Goal: Task Accomplishment & Management: Complete application form

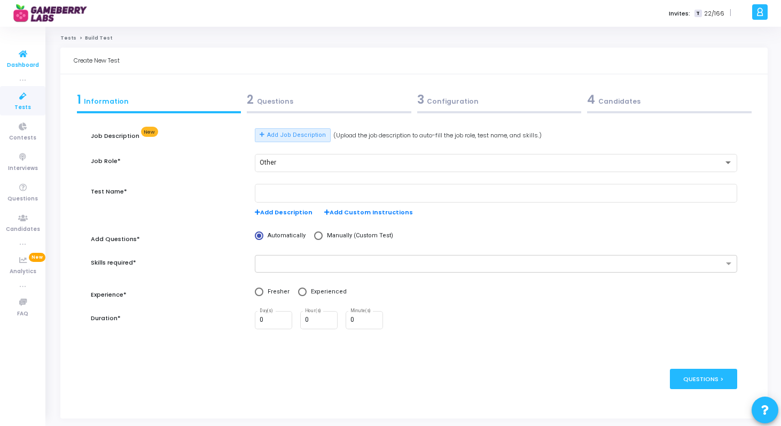
click at [20, 65] on span "Dashboard" at bounding box center [23, 65] width 32 height 9
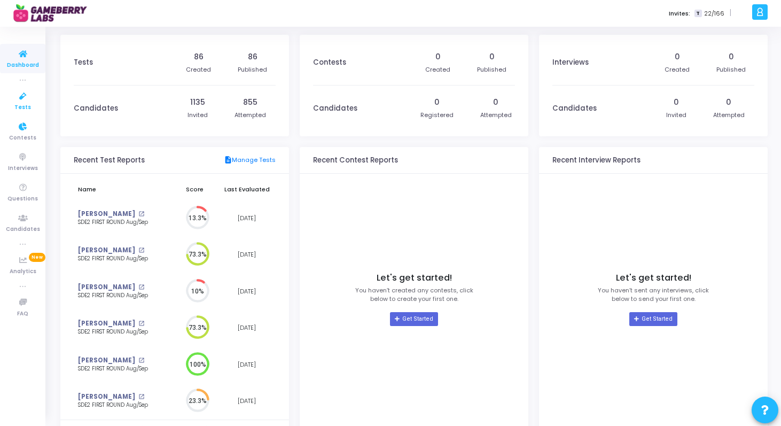
click at [14, 91] on icon at bounding box center [23, 96] width 22 height 13
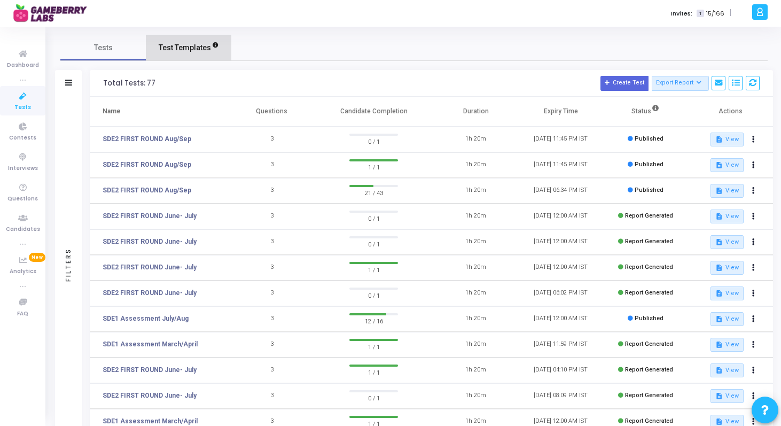
click at [192, 42] on span "Test Templates" at bounding box center [185, 47] width 52 height 11
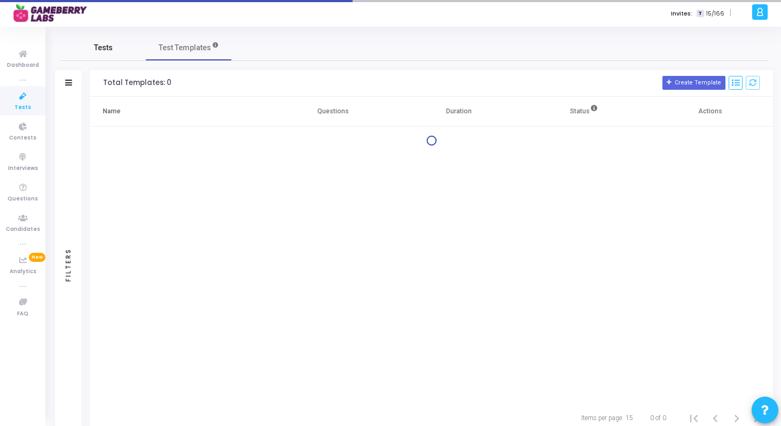
click at [104, 50] on span "Tests" at bounding box center [103, 47] width 19 height 11
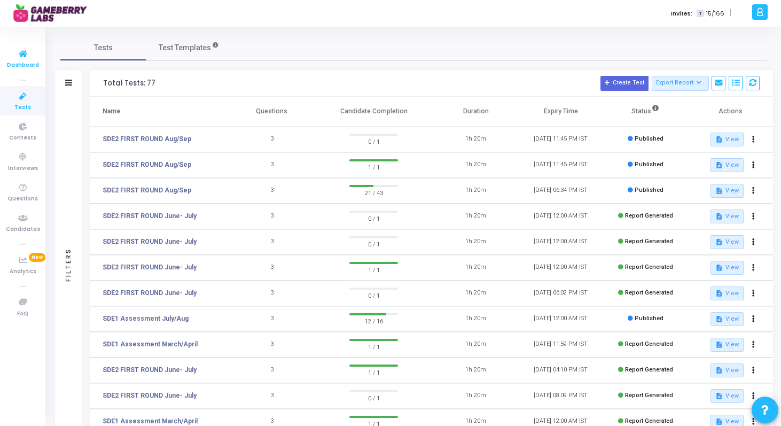
click at [27, 59] on icon at bounding box center [23, 54] width 22 height 13
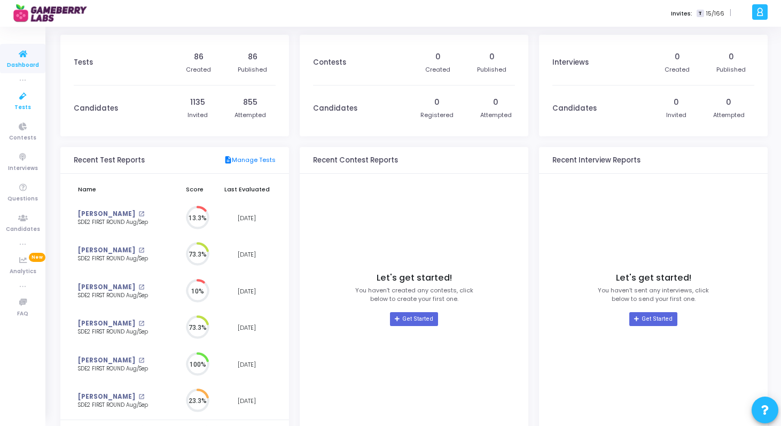
scroll to position [24, 11]
click at [26, 94] on icon at bounding box center [23, 96] width 22 height 13
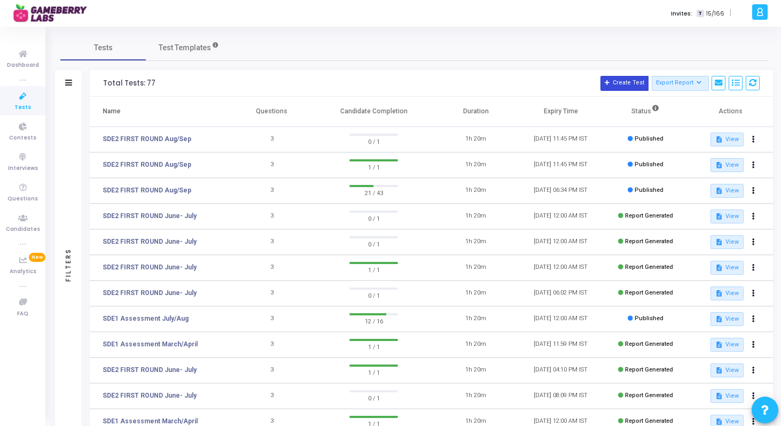
click at [623, 81] on button "Create Test" at bounding box center [624, 83] width 48 height 15
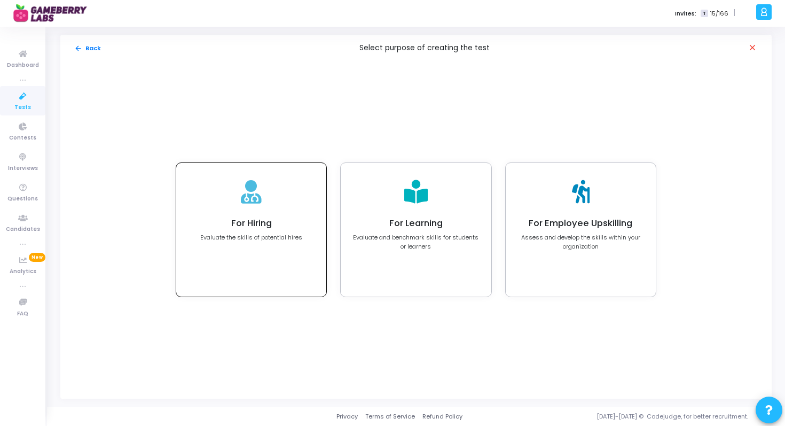
click at [263, 221] on h4 "For Hiring" at bounding box center [251, 223] width 102 height 11
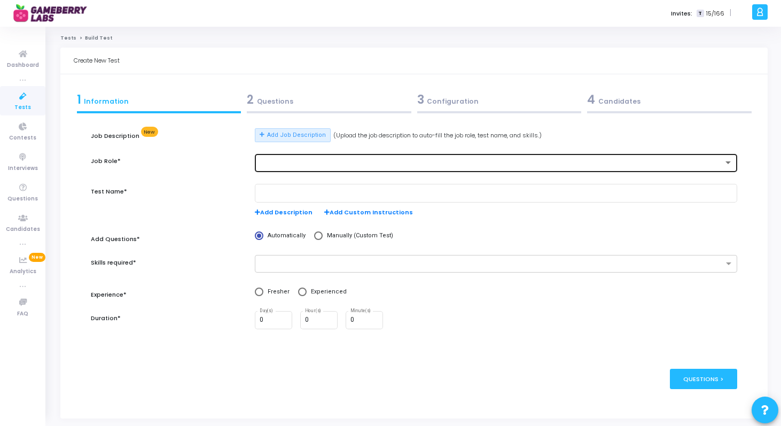
click at [295, 163] on div at bounding box center [492, 162] width 464 height 7
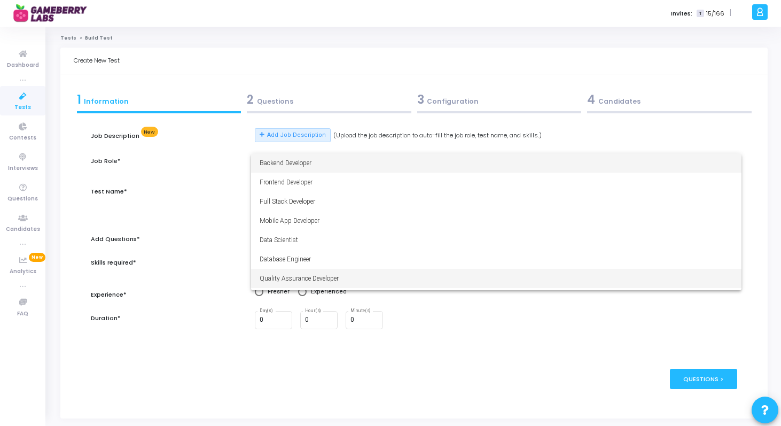
scroll to position [75, 0]
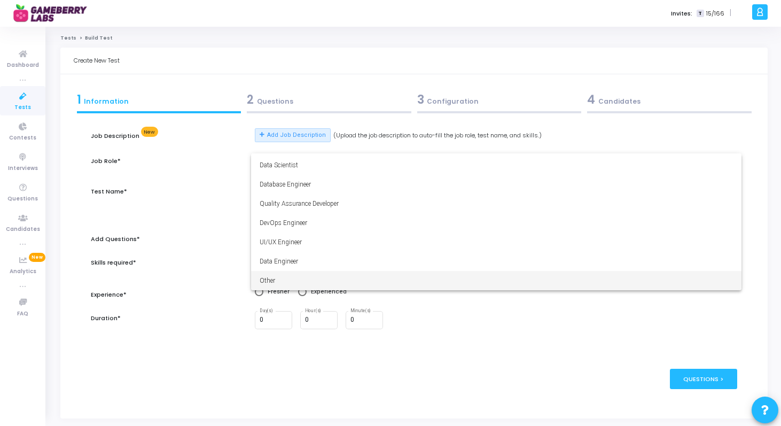
click at [302, 278] on span "Other" at bounding box center [496, 280] width 473 height 19
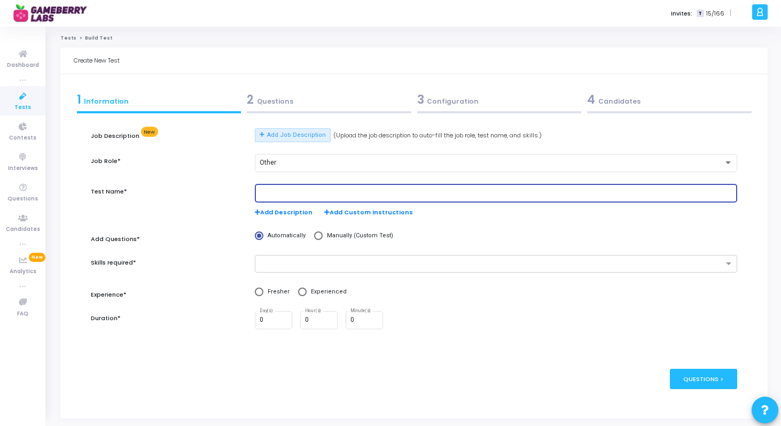
click at [319, 190] on input "text" at bounding box center [496, 193] width 473 height 7
type input "Product Analyst Assessment"
click at [306, 264] on input "text" at bounding box center [492, 264] width 463 height 9
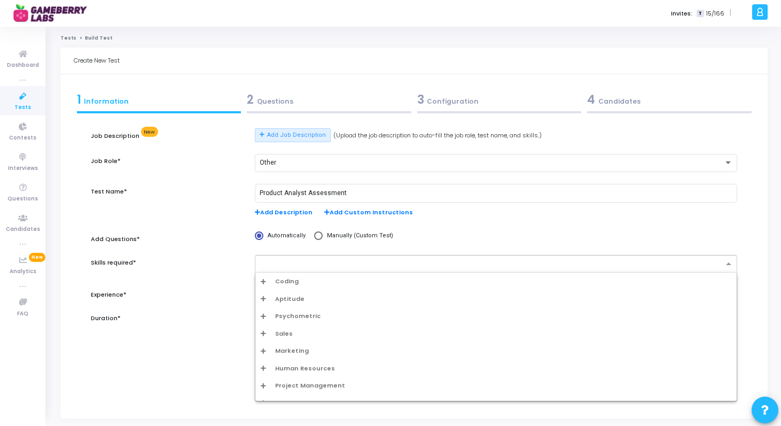
click at [267, 277] on div "Coding" at bounding box center [496, 281] width 471 height 9
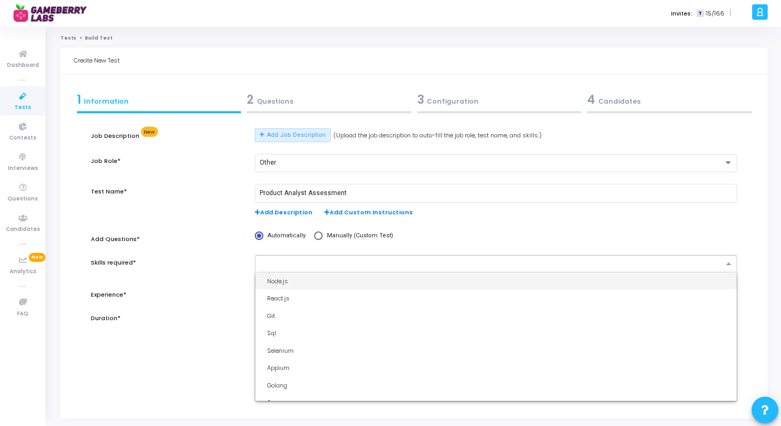
scroll to position [63, 0]
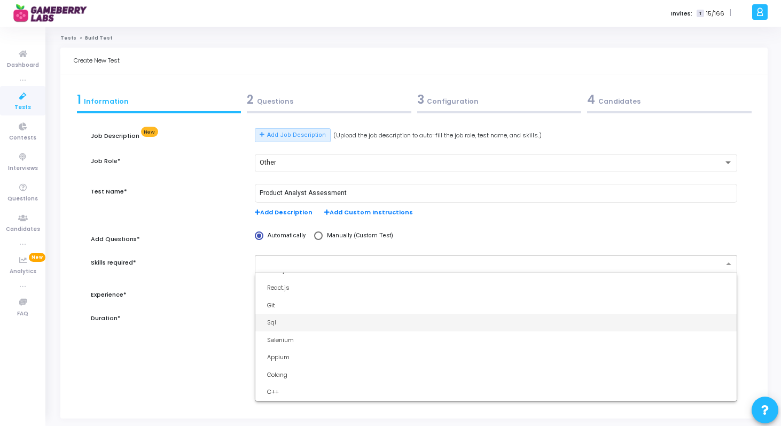
click at [271, 321] on div "Sql" at bounding box center [499, 322] width 464 height 9
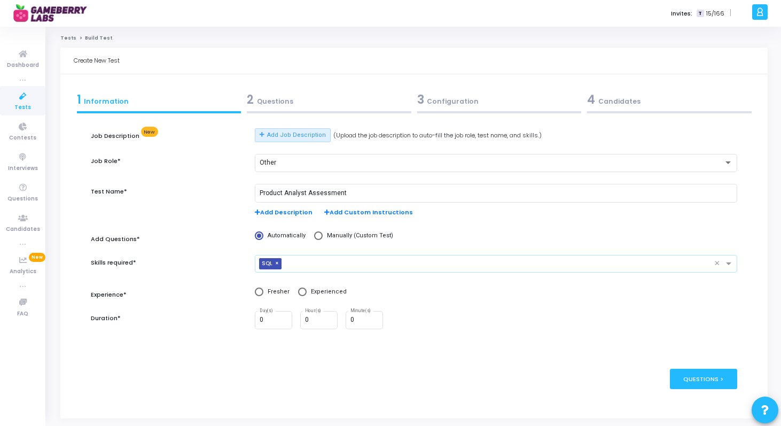
click at [316, 261] on input "text" at bounding box center [500, 264] width 428 height 9
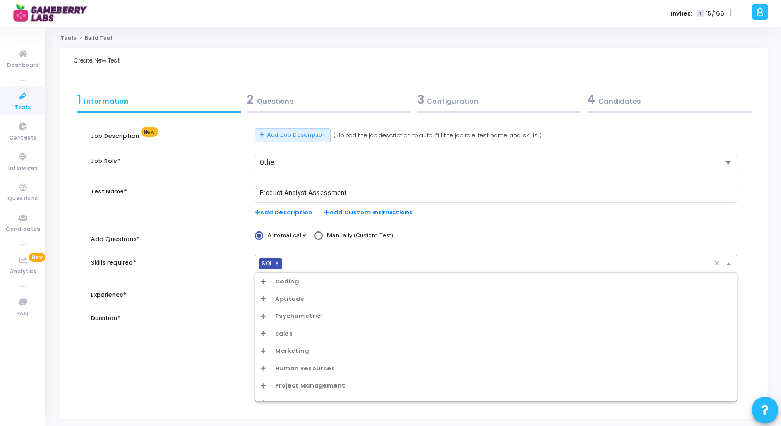
click at [266, 301] on div "Aptitude" at bounding box center [496, 298] width 471 height 9
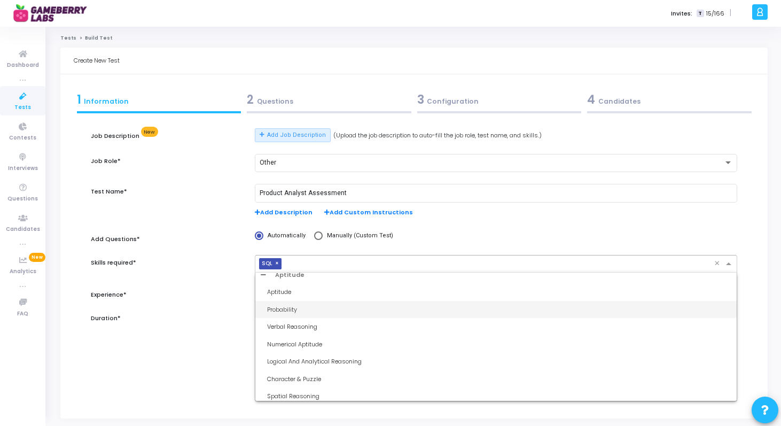
scroll to position [23, 0]
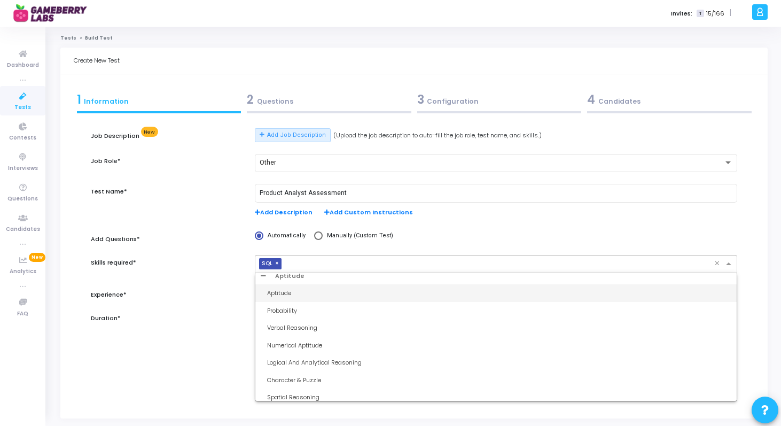
click at [278, 295] on div "Aptitude" at bounding box center [499, 292] width 464 height 9
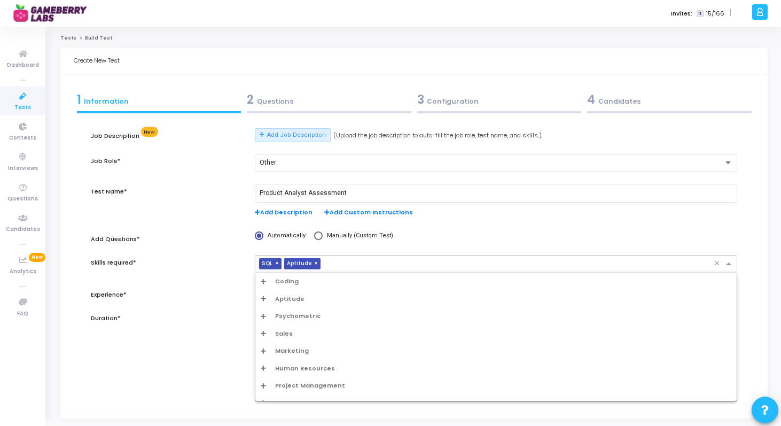
click at [345, 263] on input "text" at bounding box center [519, 264] width 389 height 9
click at [265, 298] on icon "Options list" at bounding box center [263, 298] width 5 height 6
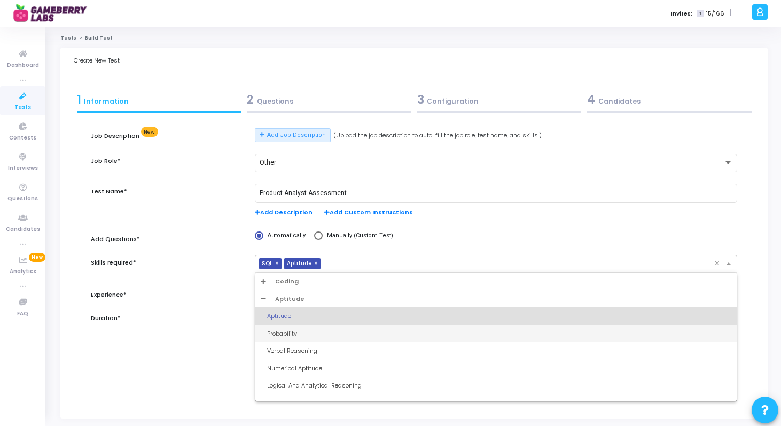
click at [280, 335] on div "Probability" at bounding box center [499, 333] width 464 height 9
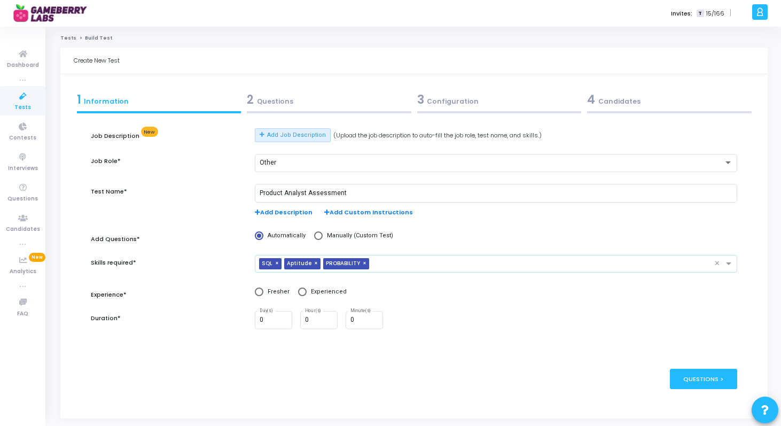
click at [385, 267] on input "text" at bounding box center [543, 264] width 341 height 9
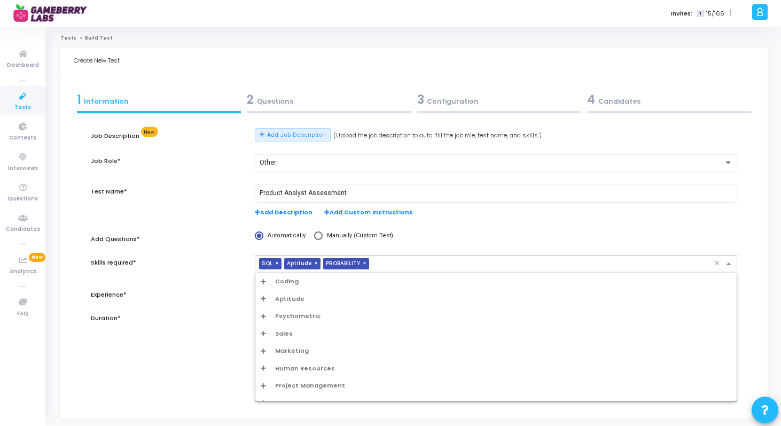
click at [264, 300] on icon "Options list" at bounding box center [263, 298] width 5 height 6
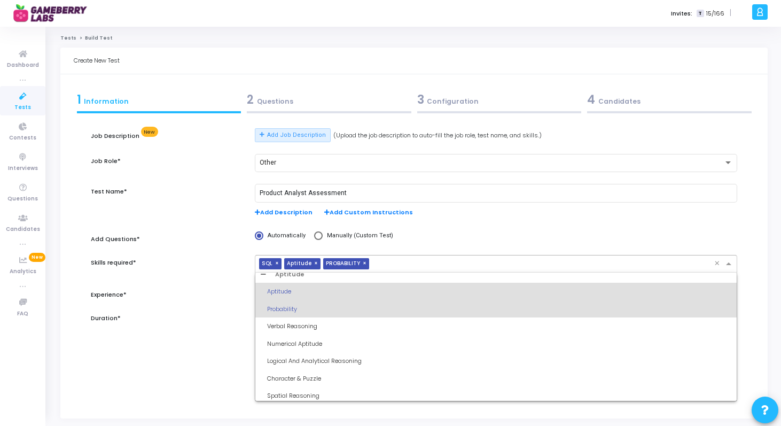
scroll to position [26, 0]
click at [309, 341] on div "Numerical Aptitude" at bounding box center [499, 342] width 464 height 9
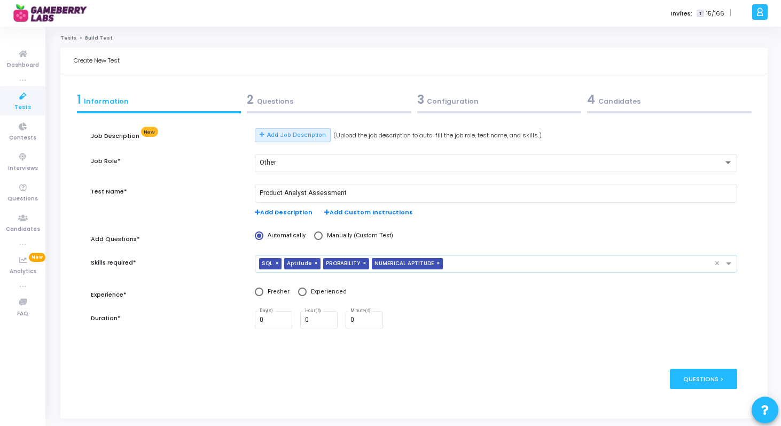
click at [462, 264] on input "text" at bounding box center [580, 264] width 267 height 9
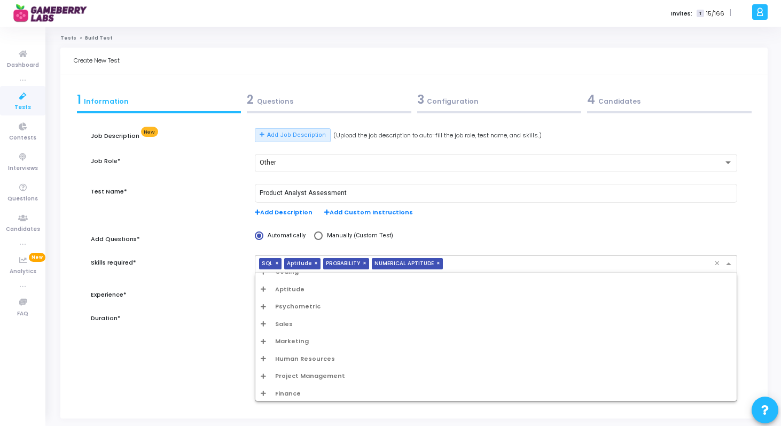
scroll to position [11, 0]
click at [264, 286] on icon "Options list" at bounding box center [263, 288] width 5 height 6
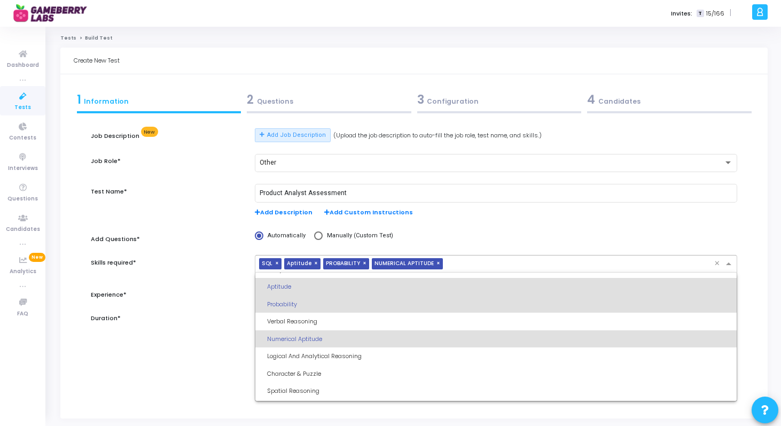
scroll to position [38, 0]
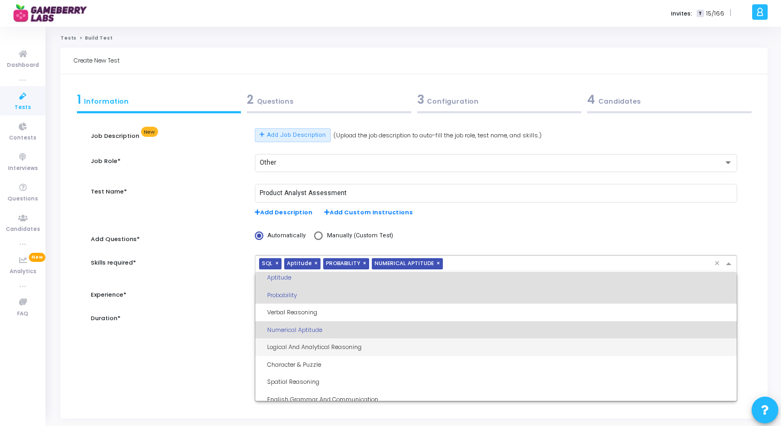
click at [299, 349] on div "Logical And Analytical Reasoning" at bounding box center [499, 346] width 464 height 9
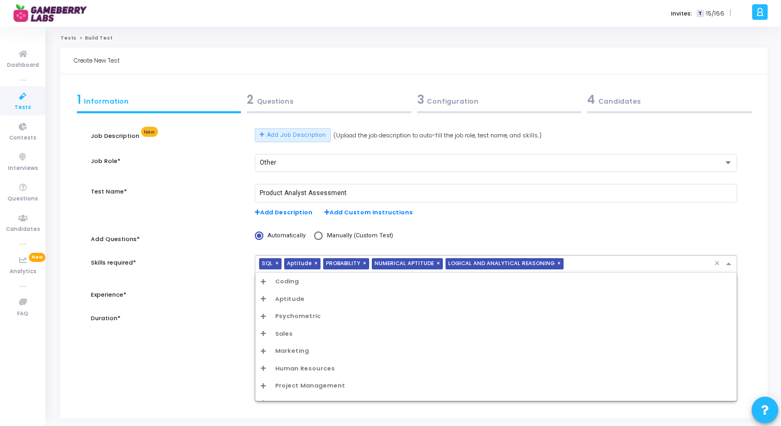
click at [568, 266] on input "text" at bounding box center [641, 264] width 146 height 9
click at [393, 301] on div "Aptitude" at bounding box center [496, 298] width 471 height 9
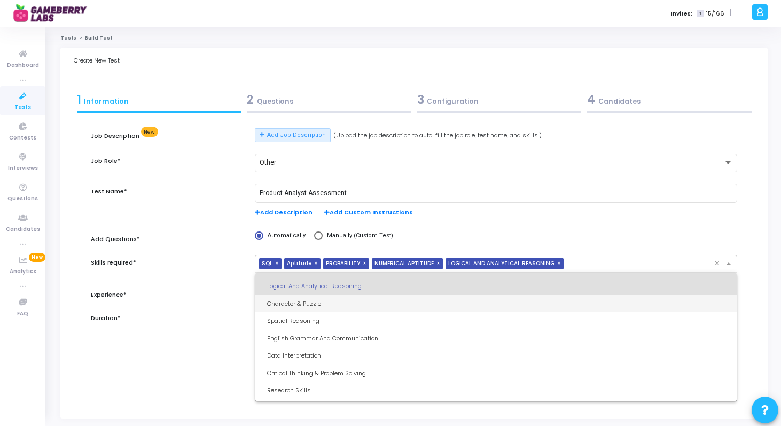
scroll to position [106, 0]
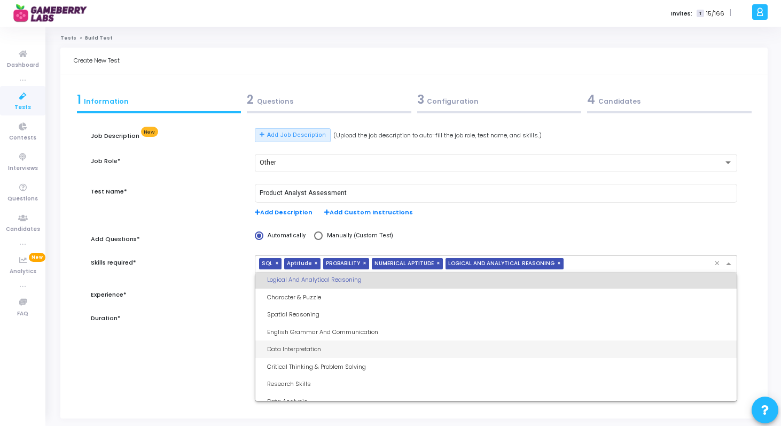
click at [311, 346] on div "Data Interpretation" at bounding box center [499, 349] width 464 height 9
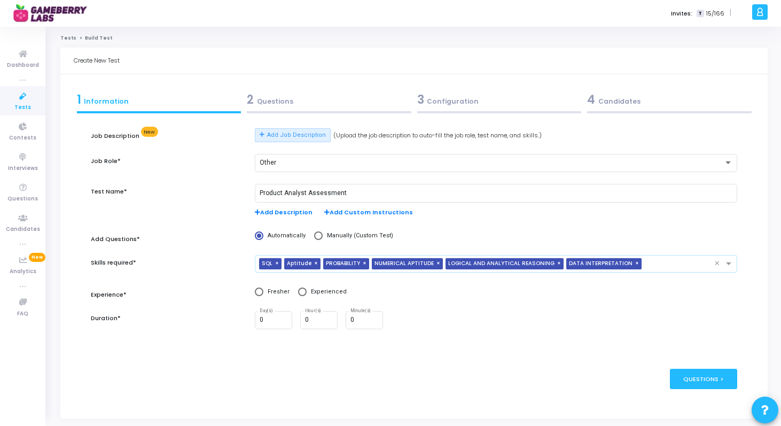
click at [646, 263] on input "text" at bounding box center [680, 264] width 68 height 9
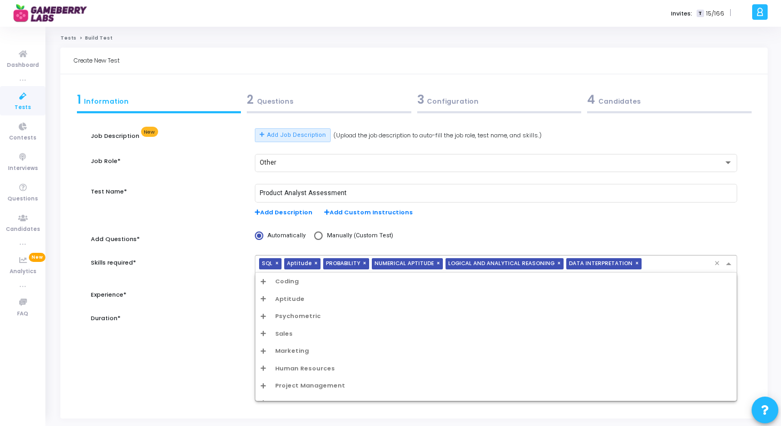
scroll to position [11, 0]
click at [309, 287] on div "Aptitude" at bounding box center [496, 288] width 471 height 9
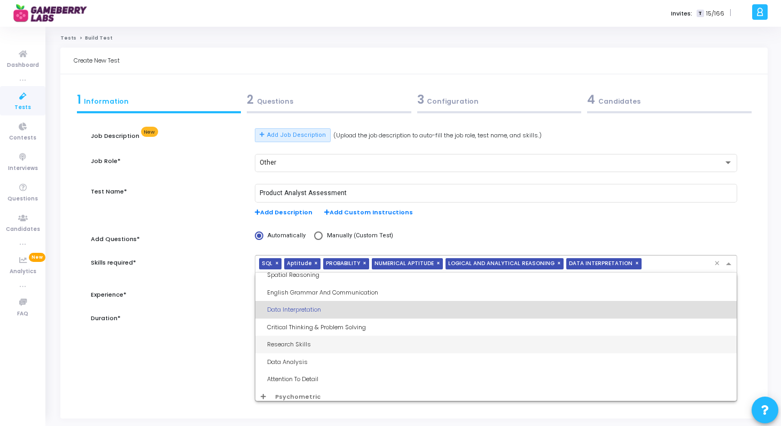
scroll to position [153, 0]
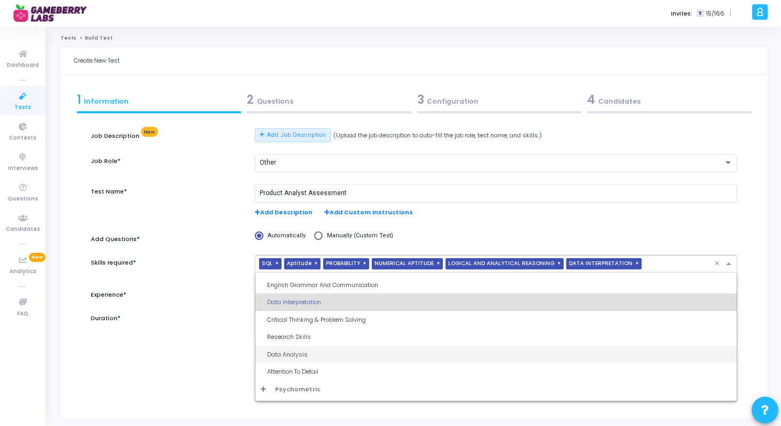
click at [320, 356] on div "Data Analysis" at bounding box center [499, 354] width 464 height 9
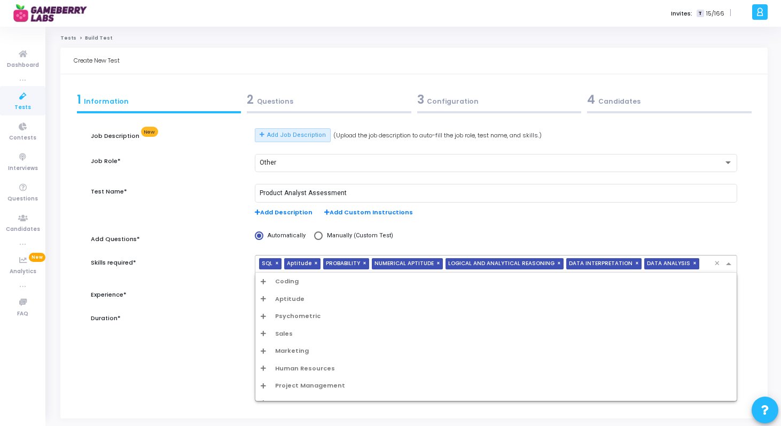
click at [704, 264] on input "text" at bounding box center [709, 264] width 11 height 9
click at [282, 296] on span "Aptitude" at bounding box center [289, 298] width 29 height 9
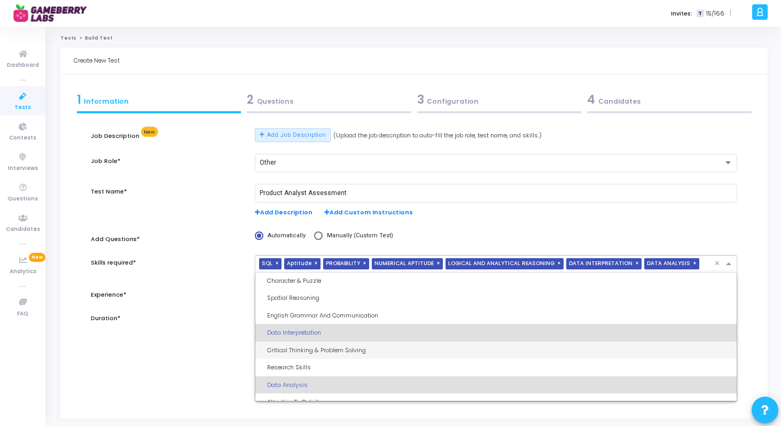
scroll to position [125, 0]
click at [341, 348] on div "Critical Thinking & Problem Solving" at bounding box center [499, 347] width 464 height 9
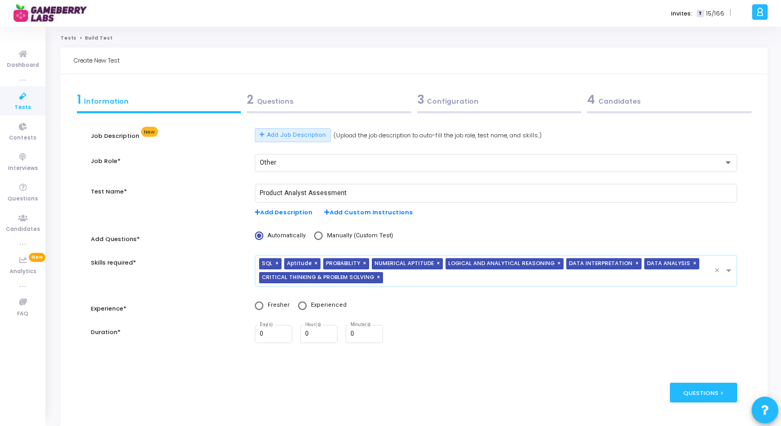
click at [436, 264] on span "×" at bounding box center [439, 263] width 6 height 11
click at [259, 305] on span at bounding box center [259, 305] width 9 height 9
click at [259, 305] on input "Fresher" at bounding box center [259, 305] width 9 height 9
radio input "true"
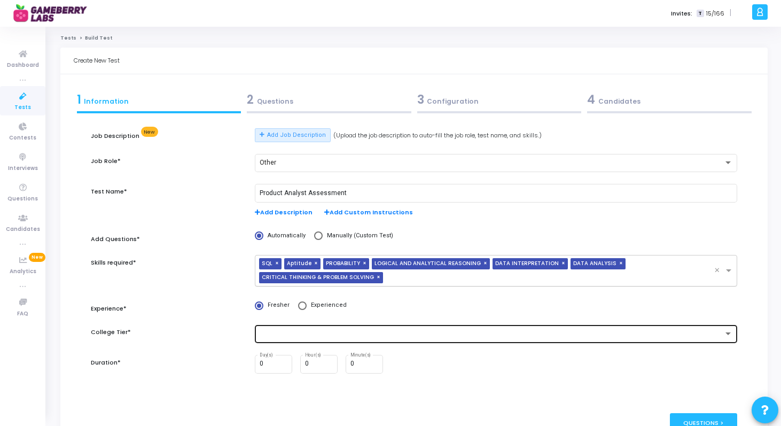
click at [348, 330] on div at bounding box center [496, 333] width 473 height 20
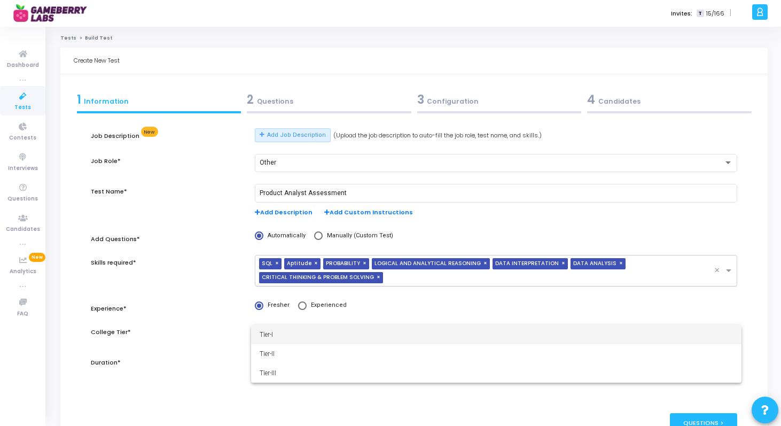
click at [319, 331] on span "Tier-I" at bounding box center [496, 334] width 473 height 19
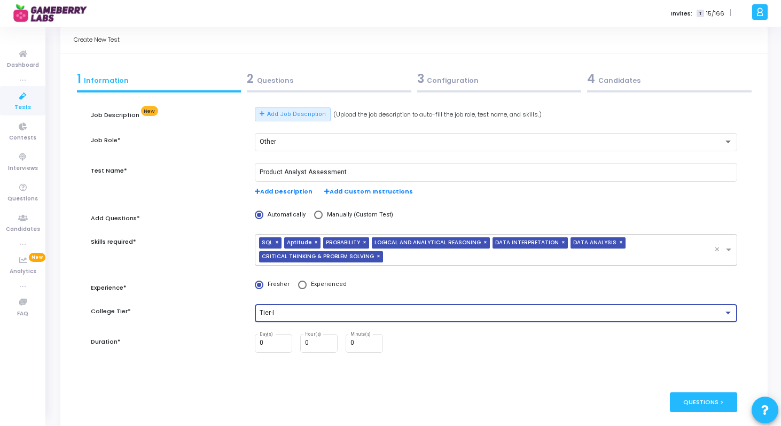
scroll to position [25, 0]
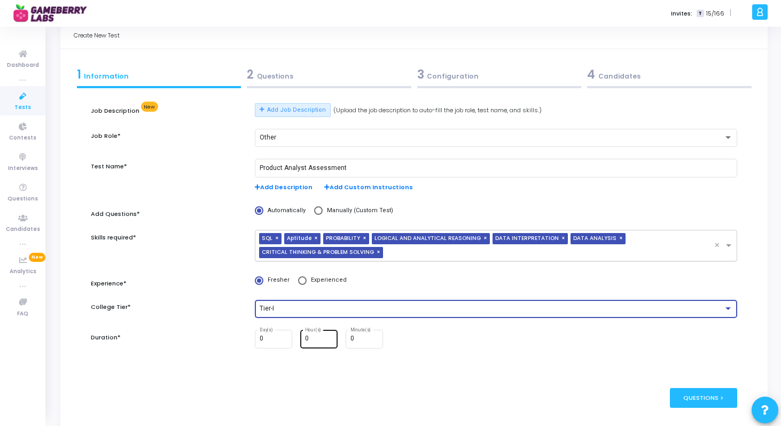
click at [315, 338] on input "0" at bounding box center [319, 338] width 29 height 7
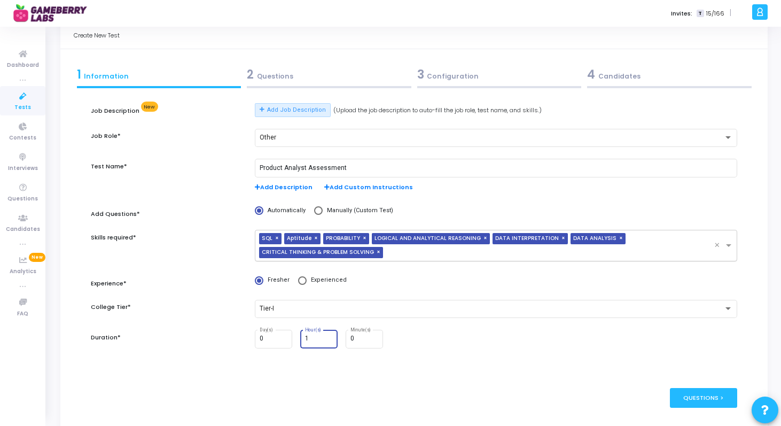
type input "1"
click at [407, 357] on div "0 Day(s) 1 Hour(s) 0 Minute(s)" at bounding box center [495, 345] width 493 height 30
click at [688, 395] on div "Questions >" at bounding box center [704, 398] width 68 height 20
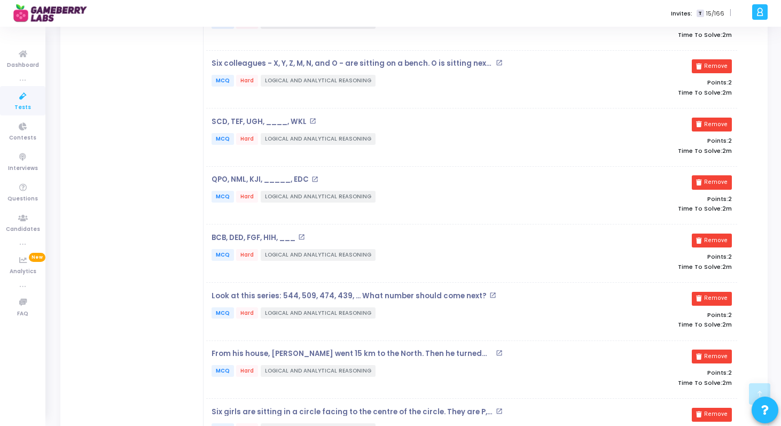
scroll to position [0, 0]
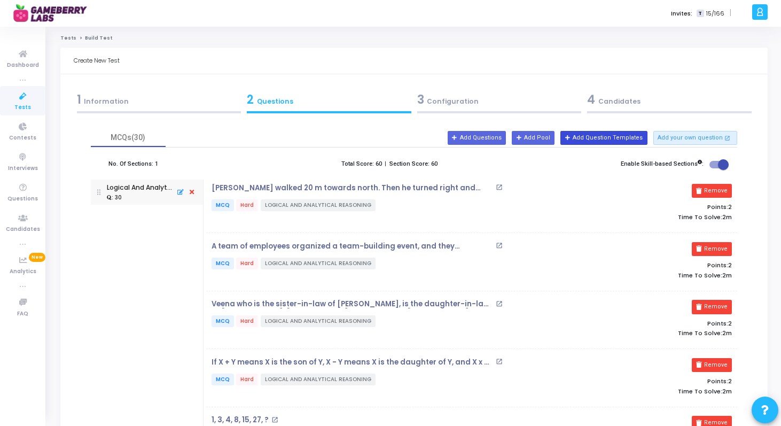
click at [634, 137] on button "Add Question Templates" at bounding box center [603, 138] width 87 height 14
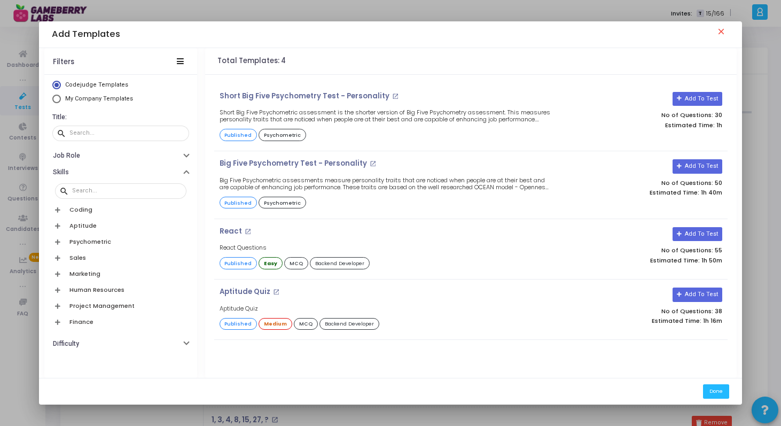
click at [719, 29] on mat-icon "close" at bounding box center [722, 33] width 13 height 13
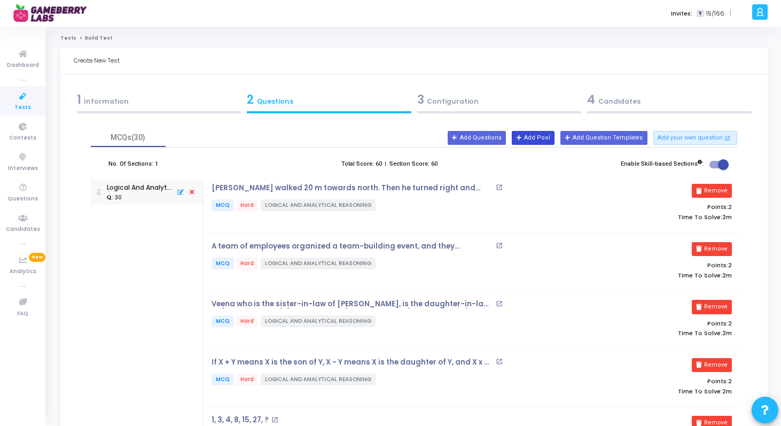
click at [536, 137] on button "Add Pool" at bounding box center [533, 138] width 43 height 14
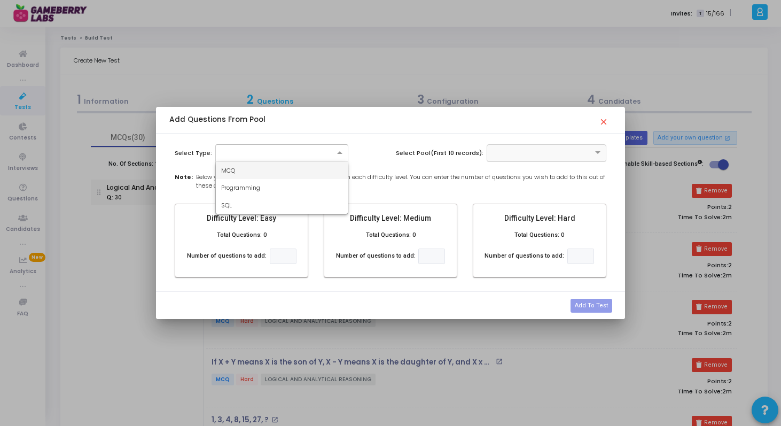
click at [304, 155] on div at bounding box center [282, 151] width 132 height 9
click at [286, 167] on div "MCQ" at bounding box center [282, 171] width 132 height 18
click at [521, 151] on input "text" at bounding box center [536, 151] width 87 height 9
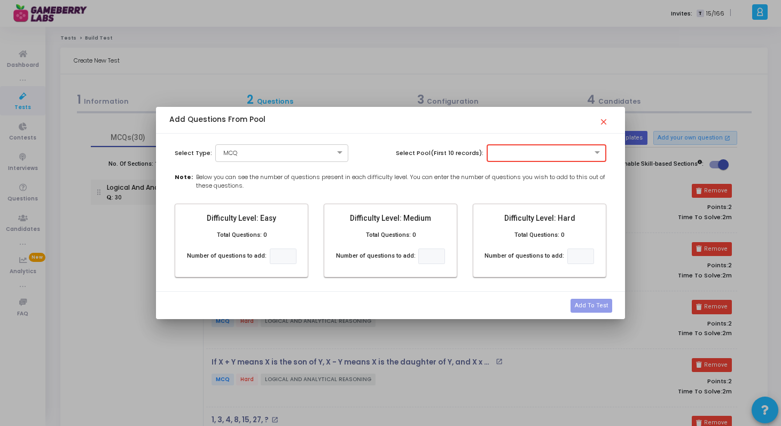
click at [438, 152] on label "Select Pool(First 10 records):" at bounding box center [440, 153] width 88 height 9
click at [605, 121] on mat-icon "close" at bounding box center [605, 118] width 13 height 13
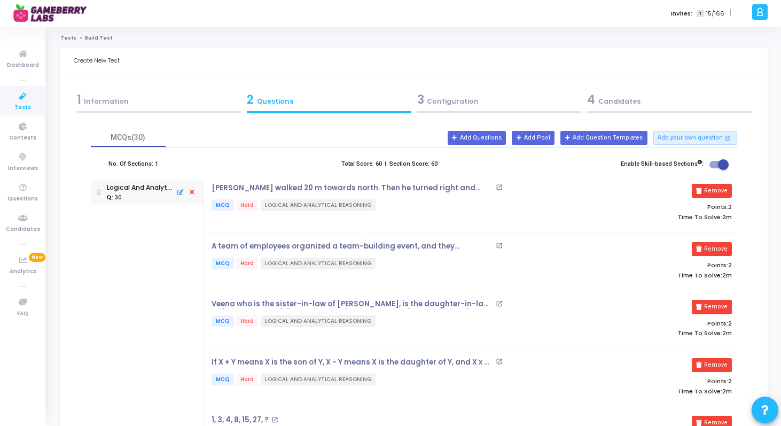
click at [179, 191] on icon at bounding box center [179, 191] width 9 height 11
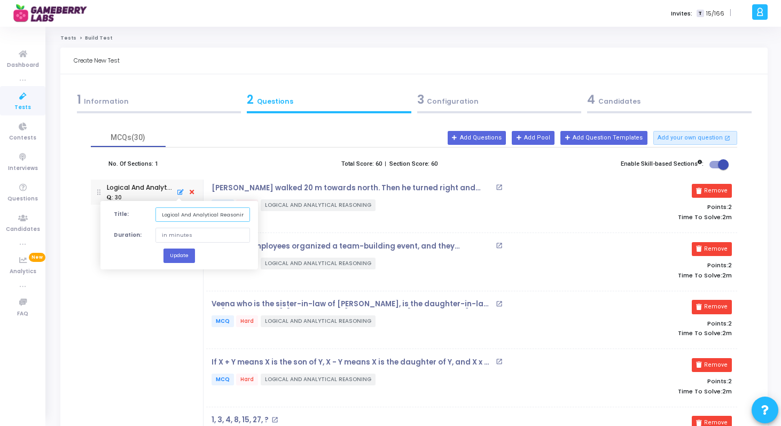
click at [179, 214] on input "Logical And Analytical Reasoning MCQs" at bounding box center [202, 214] width 95 height 14
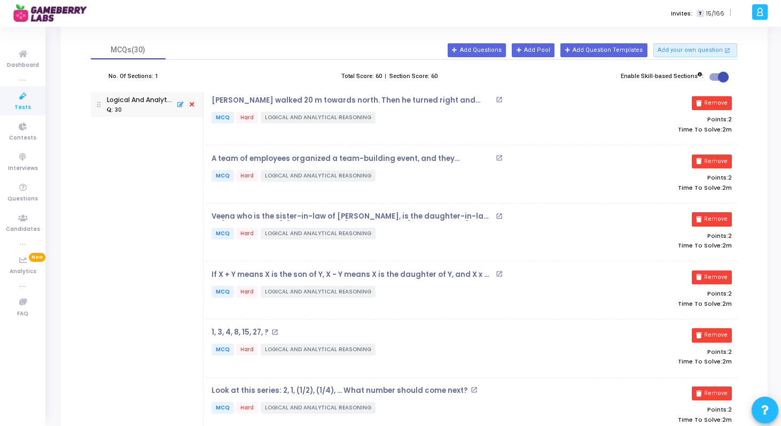
scroll to position [32, 0]
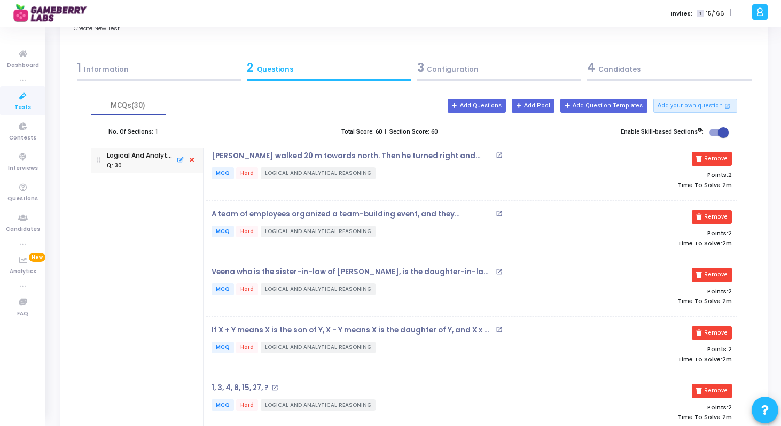
click at [182, 159] on icon at bounding box center [179, 159] width 9 height 11
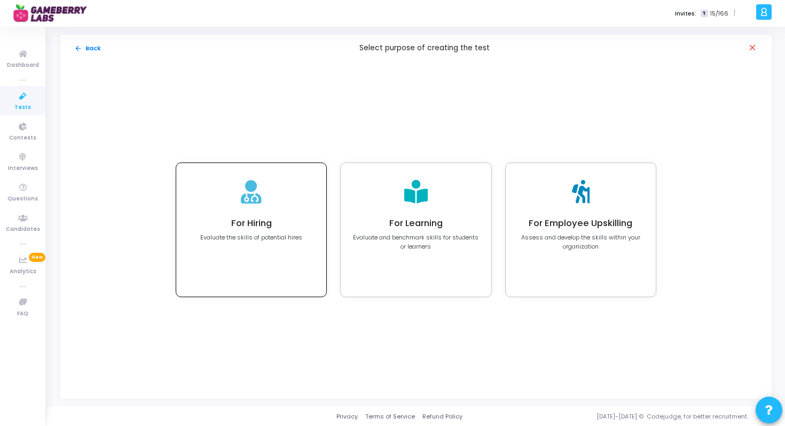
click at [245, 222] on h4 "For Hiring" at bounding box center [251, 223] width 102 height 11
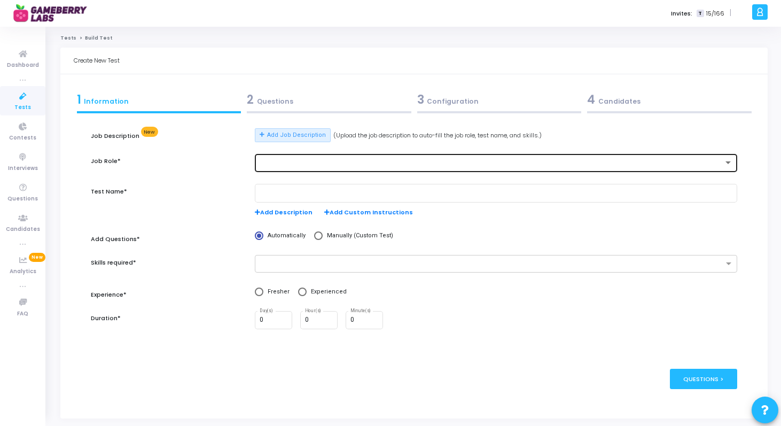
click at [296, 160] on div at bounding box center [492, 162] width 464 height 7
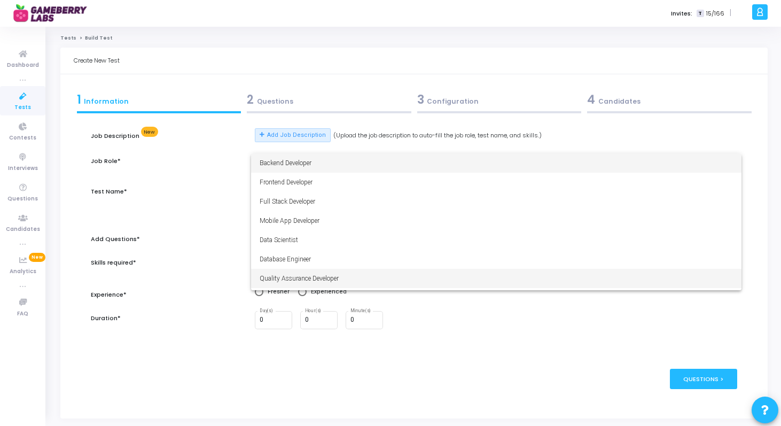
scroll to position [75, 0]
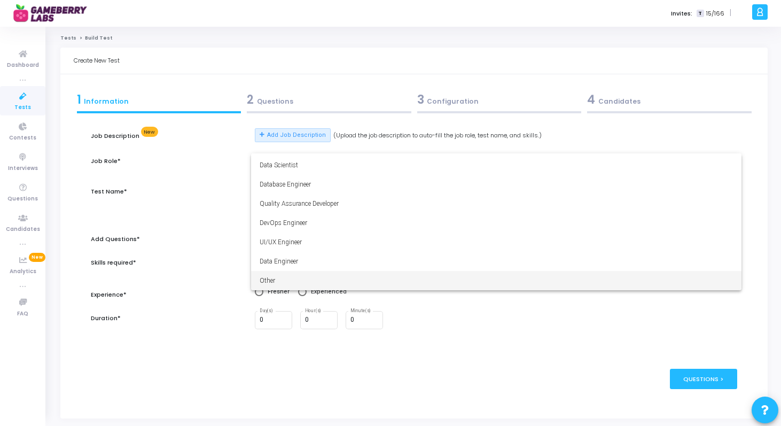
click at [287, 284] on span "Other" at bounding box center [496, 280] width 473 height 19
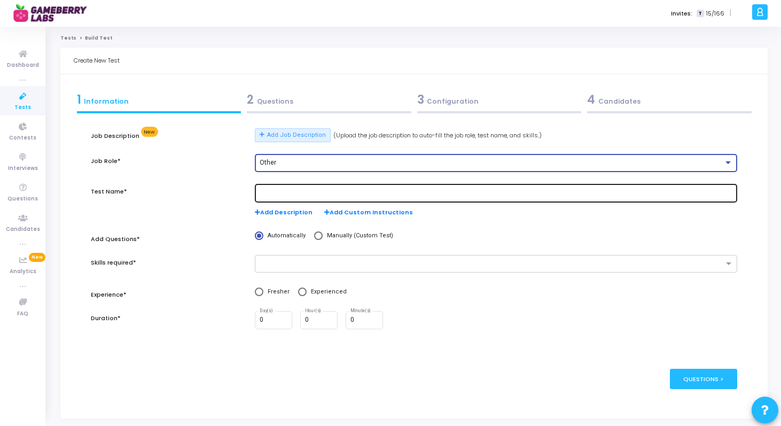
click at [313, 187] on div at bounding box center [496, 193] width 473 height 20
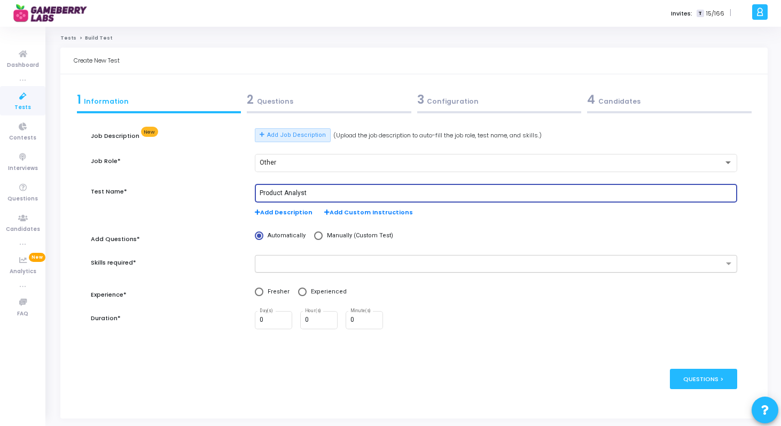
type input "Product Analyst"
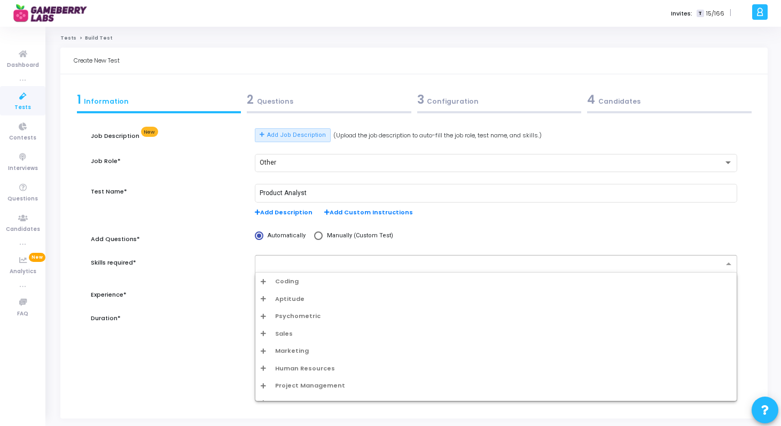
click at [302, 260] on div at bounding box center [489, 263] width 468 height 13
click at [267, 297] on div "Aptitude" at bounding box center [496, 298] width 471 height 9
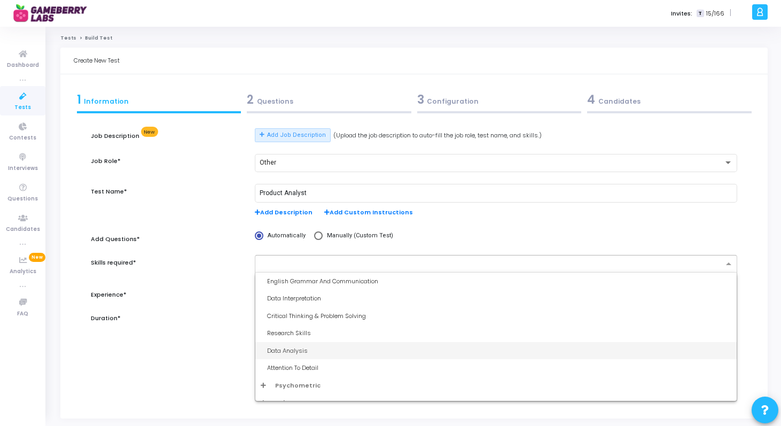
click at [295, 351] on div "Data Analysis" at bounding box center [499, 350] width 464 height 9
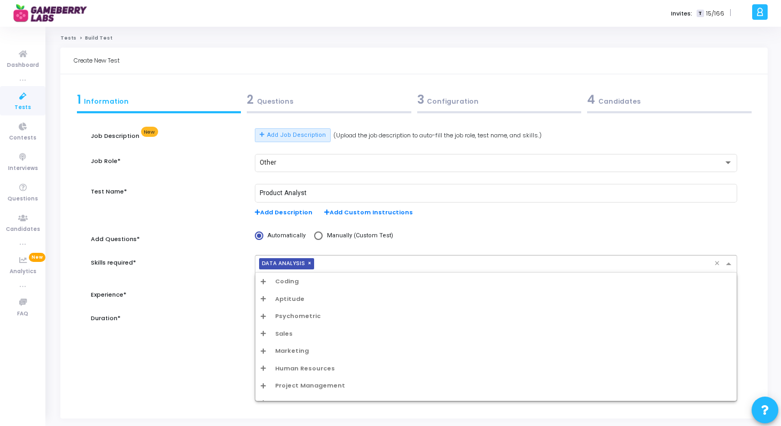
click at [337, 269] on input "text" at bounding box center [516, 264] width 396 height 9
click at [288, 302] on span "Aptitude" at bounding box center [289, 298] width 29 height 9
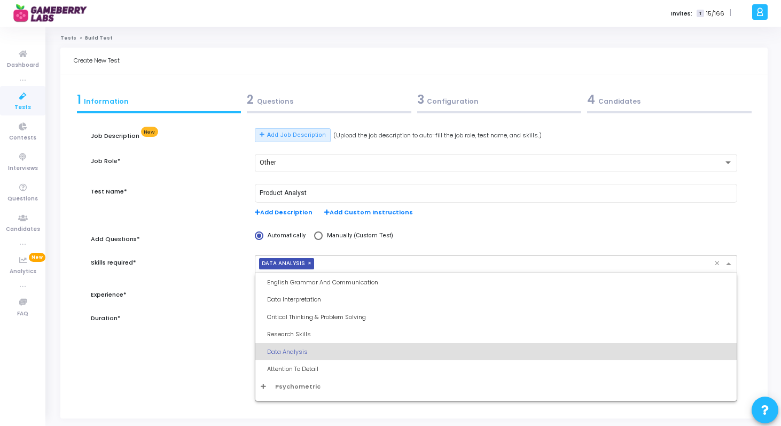
scroll to position [147, 0]
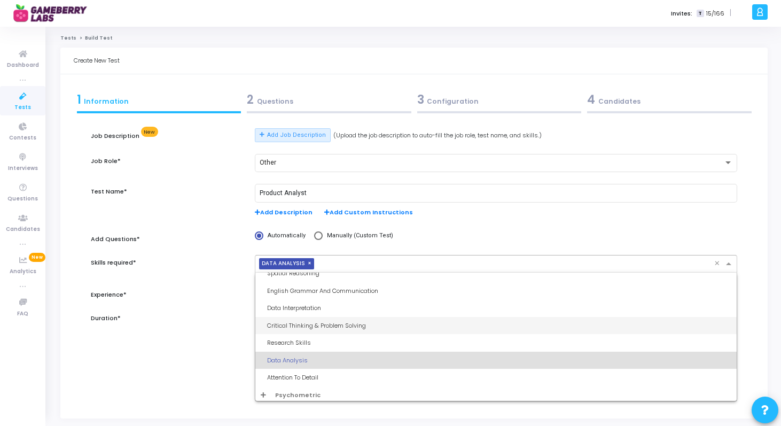
click at [294, 323] on div "Critical Thinking & Problem Solving" at bounding box center [499, 325] width 464 height 9
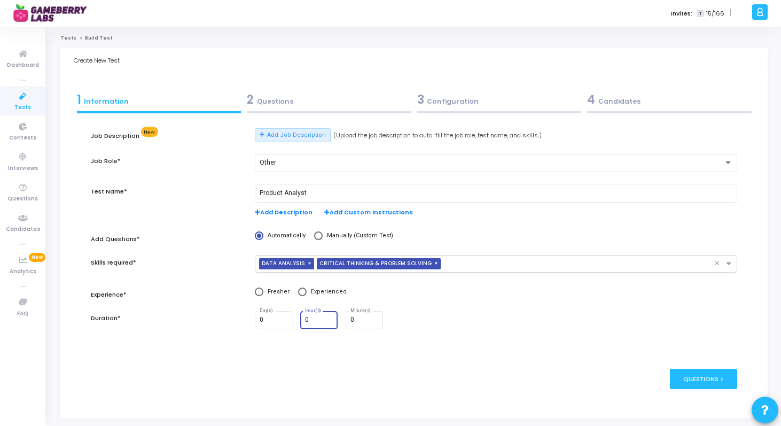
click at [310, 321] on input "0" at bounding box center [319, 319] width 29 height 7
type input "1"
click at [262, 291] on span at bounding box center [259, 291] width 9 height 9
click at [262, 291] on input "Fresher" at bounding box center [259, 291] width 9 height 9
radio input "true"
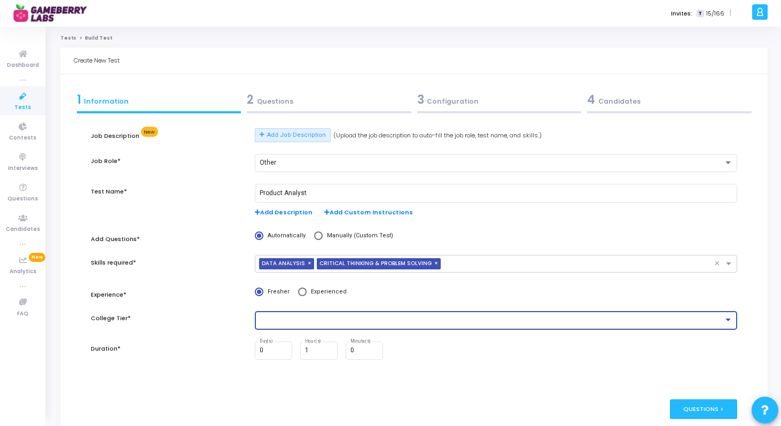
click at [443, 322] on div at bounding box center [492, 319] width 464 height 7
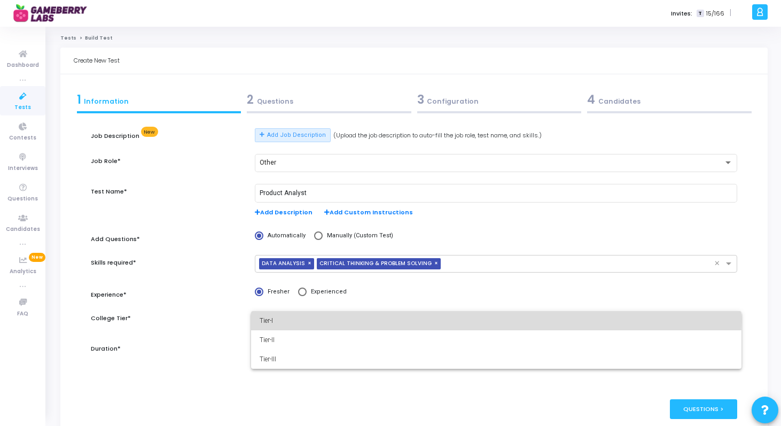
click at [387, 318] on span "Tier-I" at bounding box center [496, 320] width 473 height 19
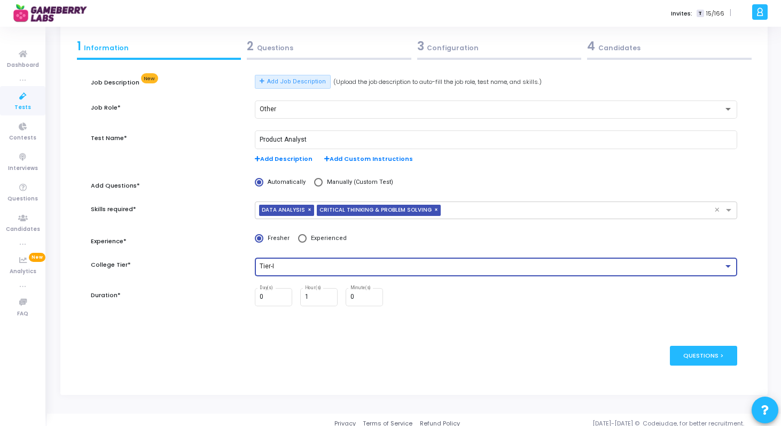
scroll to position [61, 0]
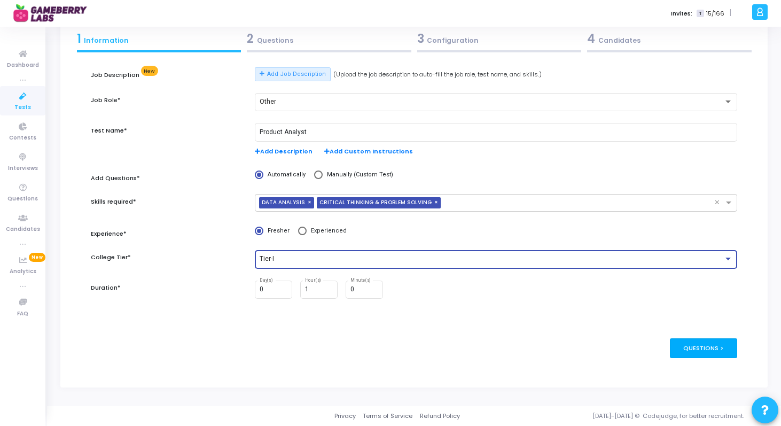
click at [695, 343] on div "Questions >" at bounding box center [704, 348] width 68 height 20
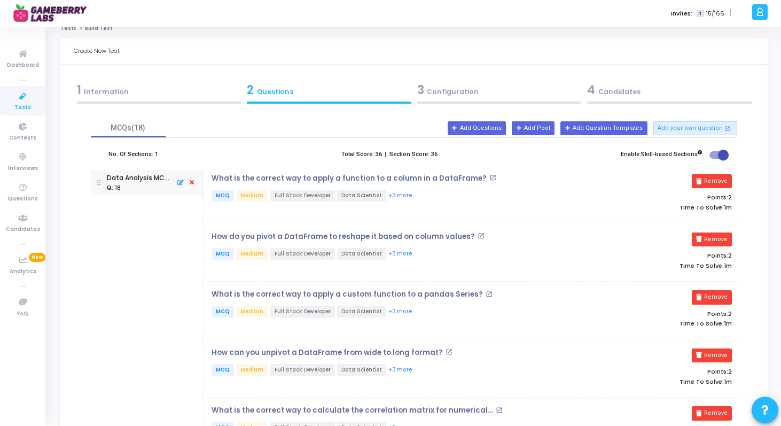
scroll to position [21, 0]
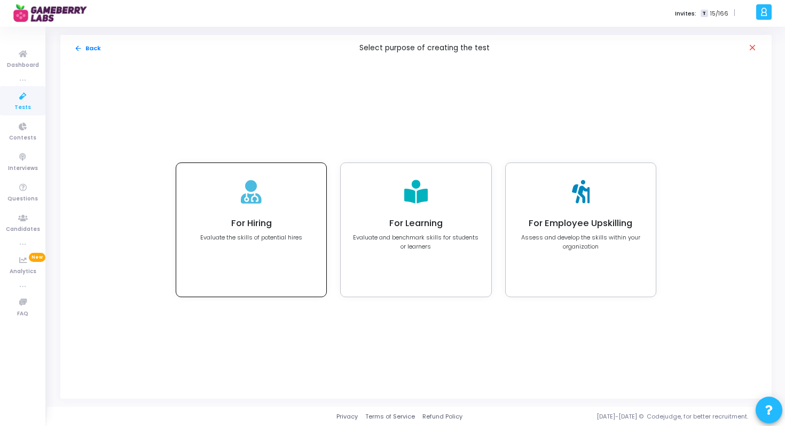
click at [276, 228] on h4 "For Hiring" at bounding box center [251, 223] width 102 height 11
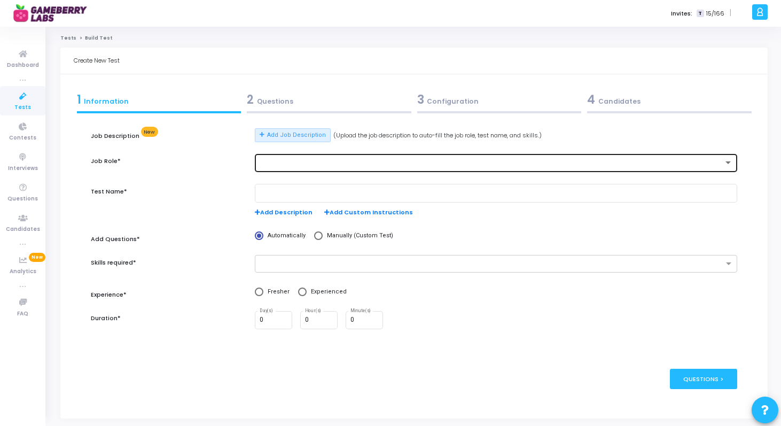
click at [314, 165] on div at bounding box center [492, 162] width 464 height 7
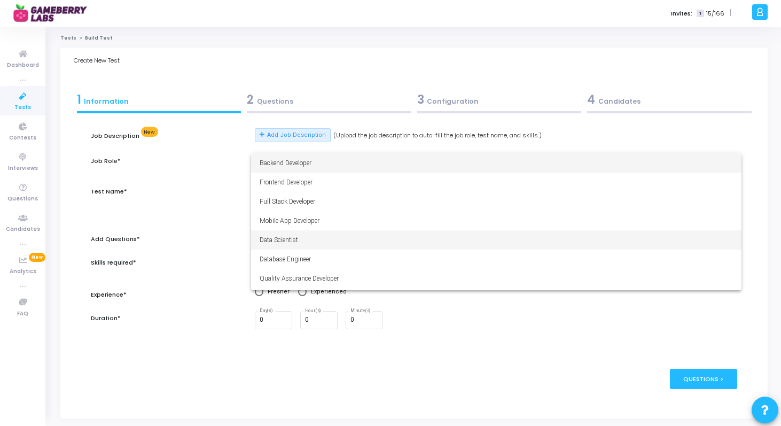
scroll to position [75, 0]
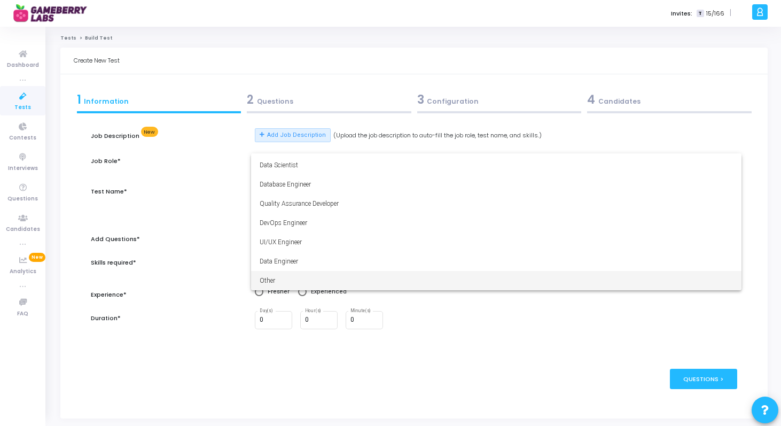
click at [288, 272] on span "Other" at bounding box center [496, 280] width 473 height 19
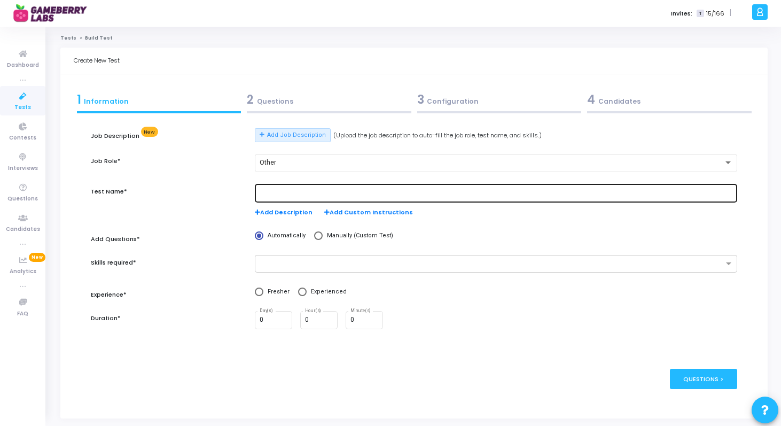
click at [289, 188] on div at bounding box center [496, 193] width 473 height 20
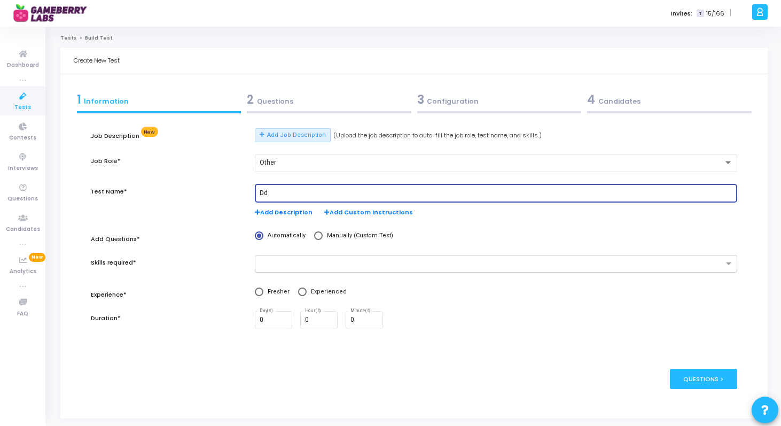
type input "Dd"
click at [307, 260] on input "text" at bounding box center [492, 264] width 463 height 9
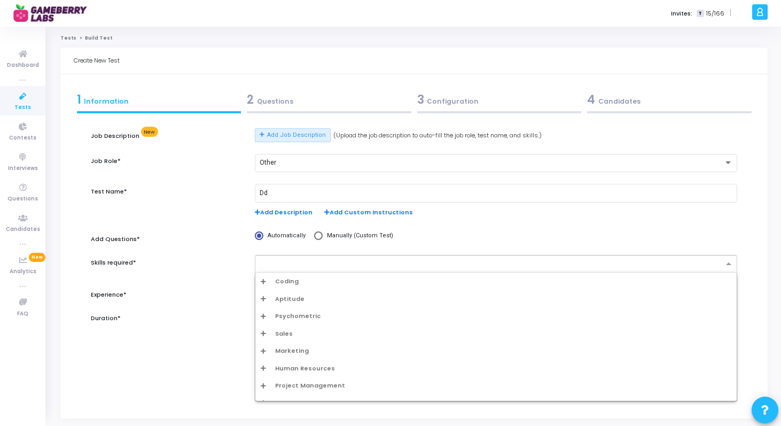
click at [301, 294] on div "Aptitude" at bounding box center [496, 298] width 471 height 9
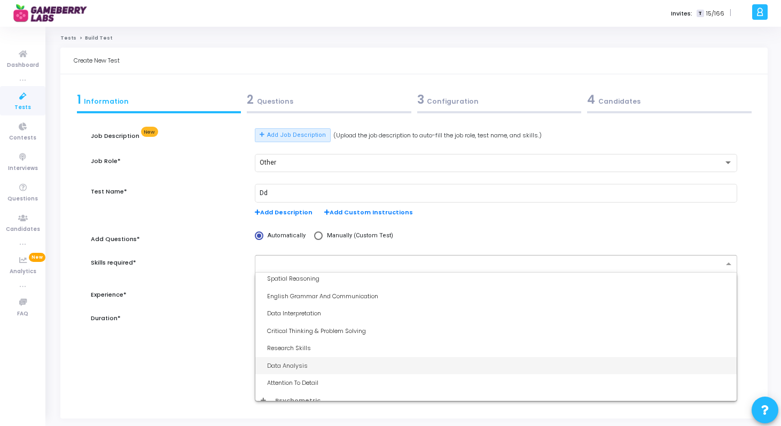
scroll to position [144, 0]
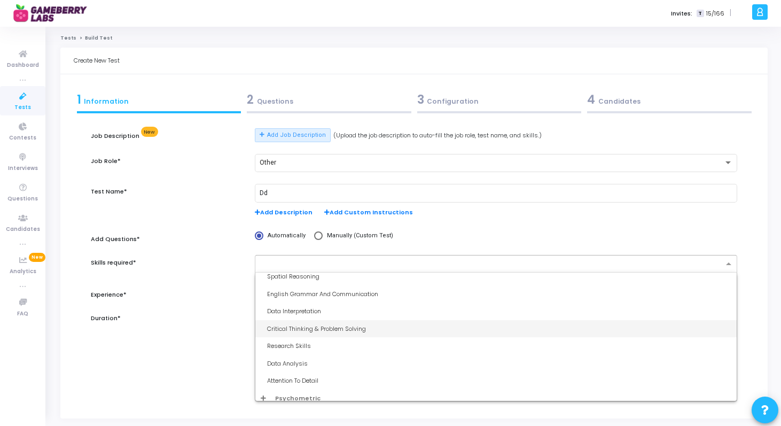
click at [311, 329] on div "Critical Thinking & Problem Solving" at bounding box center [499, 328] width 464 height 9
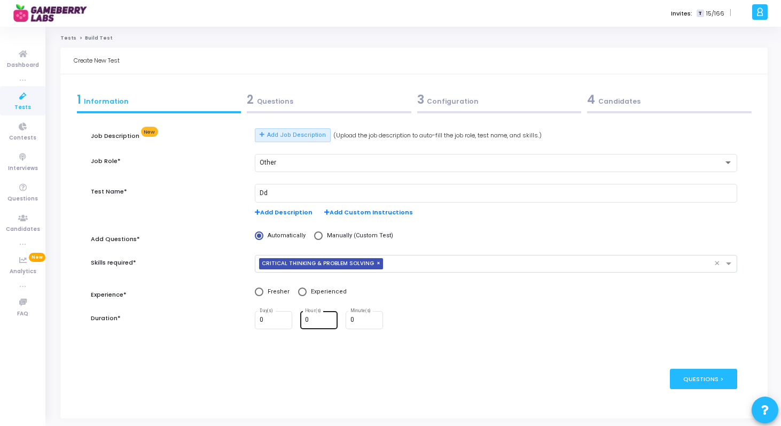
click at [310, 316] on div "0 Hour(s)" at bounding box center [319, 319] width 29 height 20
type input "1"
click at [697, 388] on div "Questions >" at bounding box center [704, 379] width 68 height 20
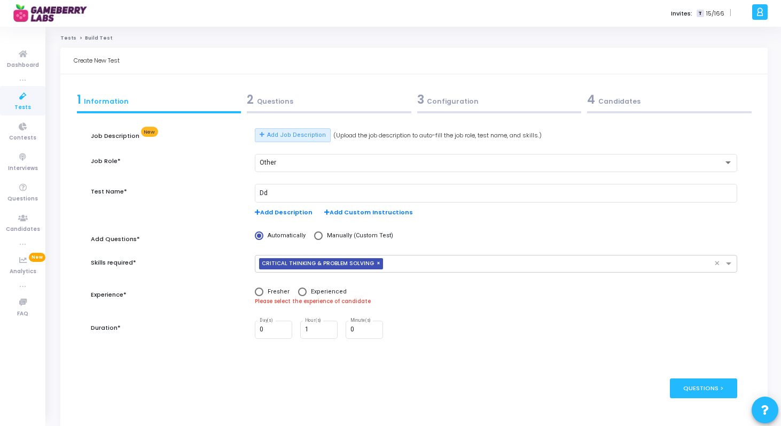
click at [263, 290] on span at bounding box center [259, 291] width 9 height 9
click at [263, 290] on input "Fresher" at bounding box center [259, 291] width 9 height 9
radio input "true"
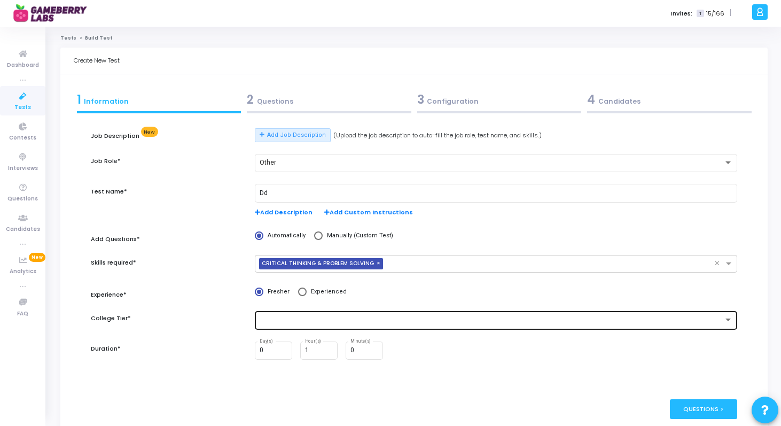
click at [560, 316] on div at bounding box center [496, 319] width 473 height 20
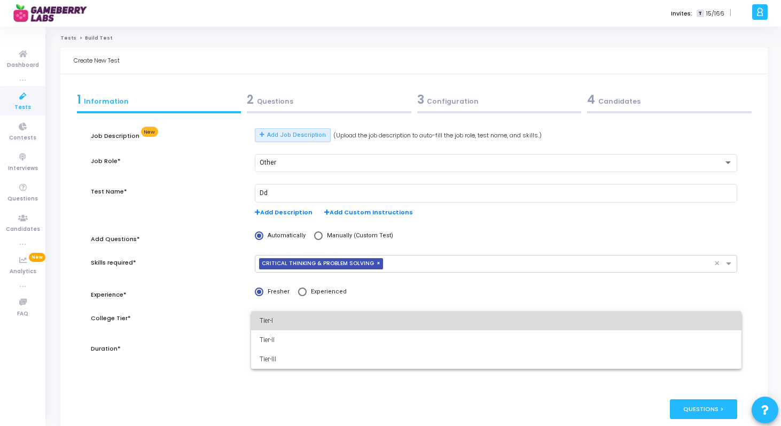
click at [541, 326] on span "Tier-I" at bounding box center [496, 320] width 473 height 19
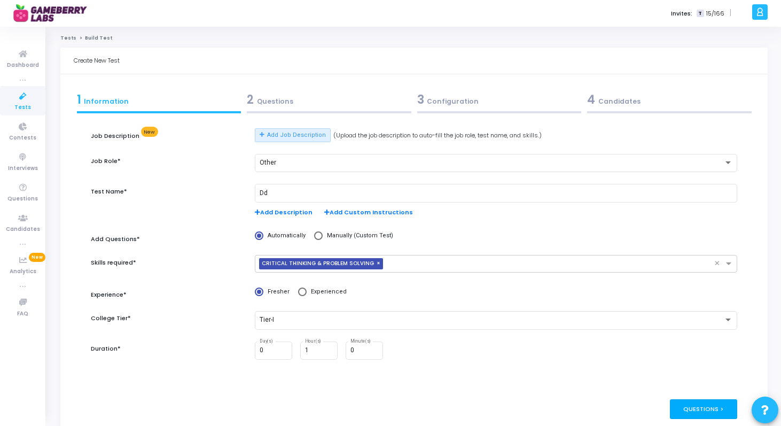
click at [719, 407] on div "Questions >" at bounding box center [704, 409] width 68 height 20
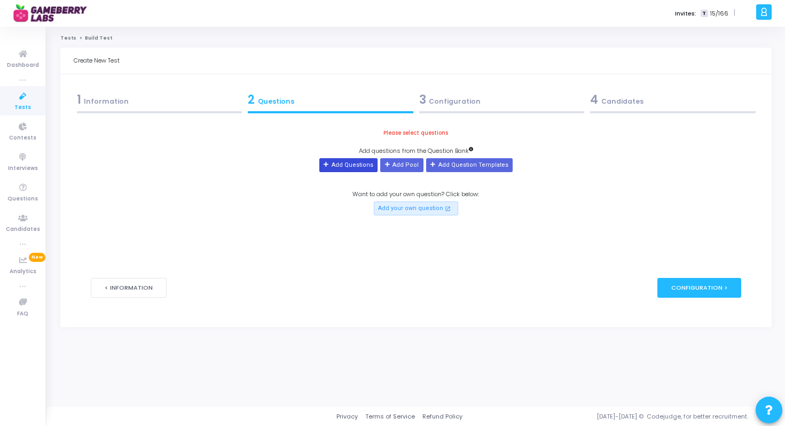
click at [345, 166] on button "Add Questions" at bounding box center [348, 165] width 58 height 14
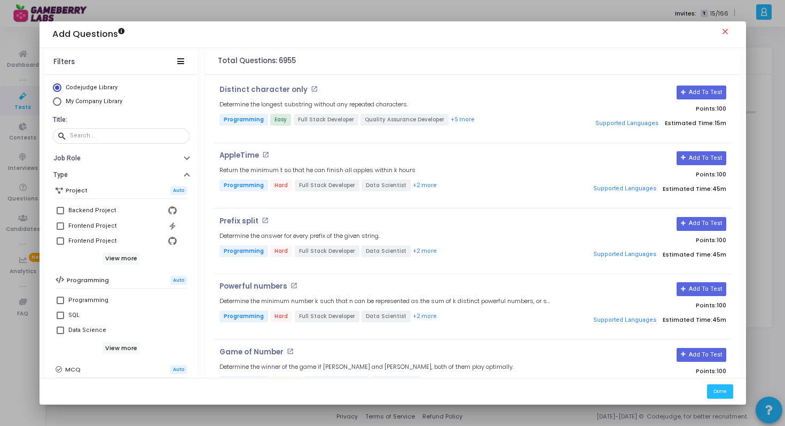
click at [736, 39] on div "Add Questions close" at bounding box center [393, 34] width 707 height 27
click at [729, 34] on mat-icon "close" at bounding box center [727, 33] width 13 height 13
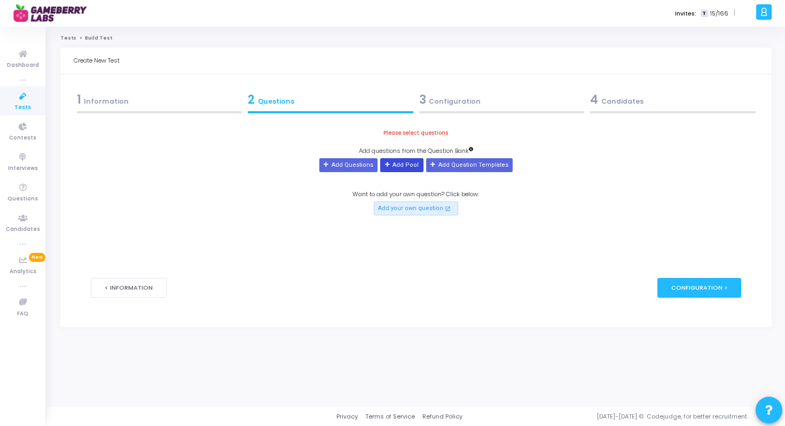
click at [409, 164] on button "Add Pool" at bounding box center [401, 165] width 43 height 14
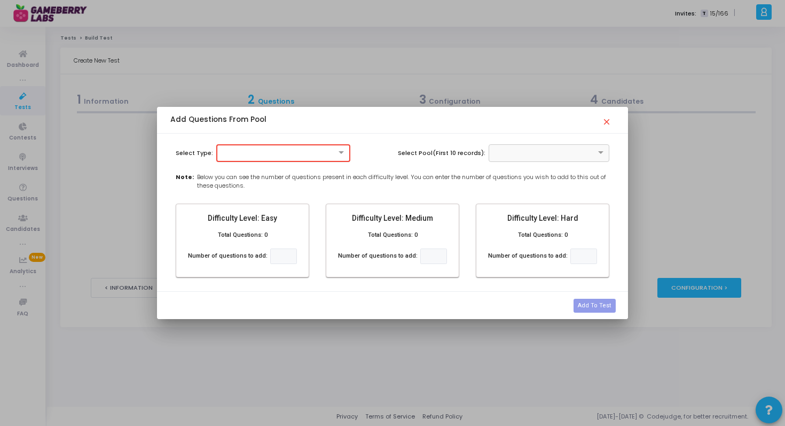
click at [306, 153] on div at bounding box center [283, 152] width 132 height 9
click at [291, 185] on div "Programming" at bounding box center [283, 188] width 133 height 18
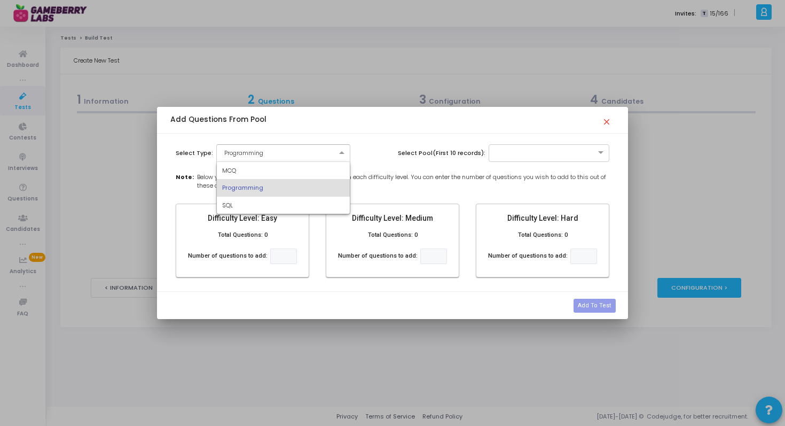
click at [300, 157] on div "× Programming" at bounding box center [283, 153] width 134 height 18
click at [293, 170] on div "MCQ" at bounding box center [283, 171] width 133 height 18
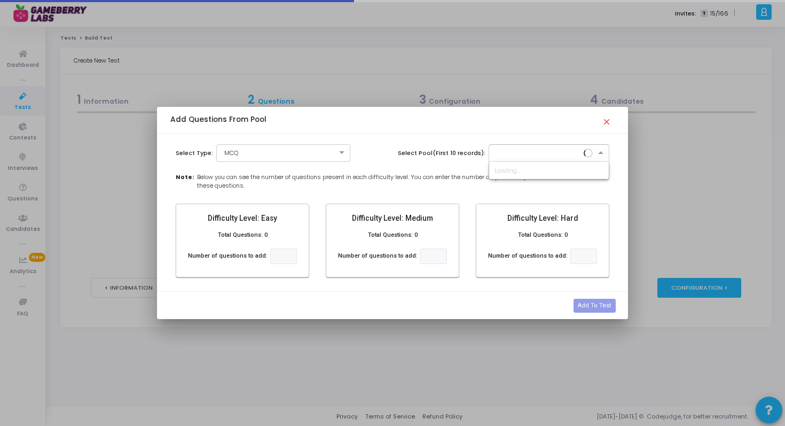
click at [552, 155] on input "text" at bounding box center [539, 151] width 88 height 9
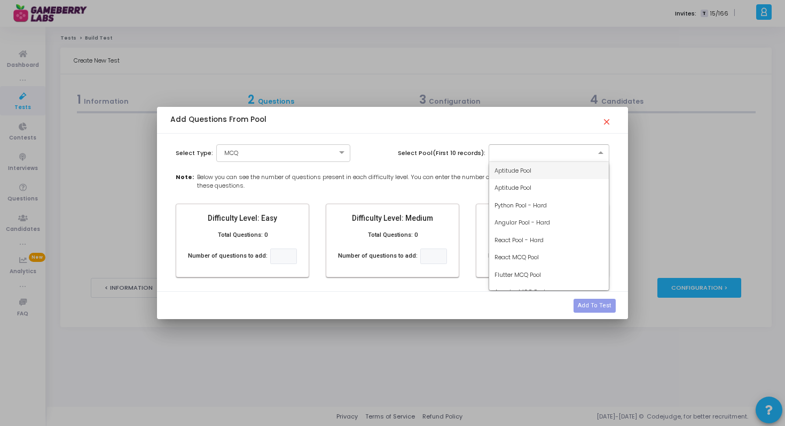
click at [517, 166] on span "Aptitude Pool" at bounding box center [513, 170] width 37 height 9
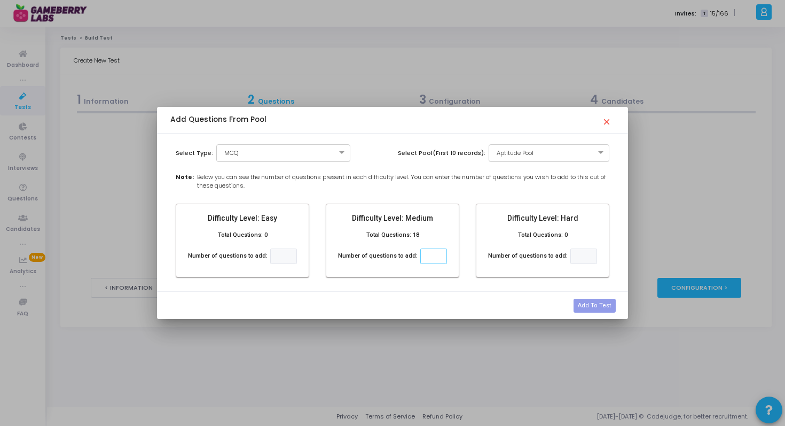
click at [429, 254] on input "number" at bounding box center [433, 255] width 27 height 15
type input "10"
click at [591, 302] on button "Add To Test" at bounding box center [595, 306] width 42 height 14
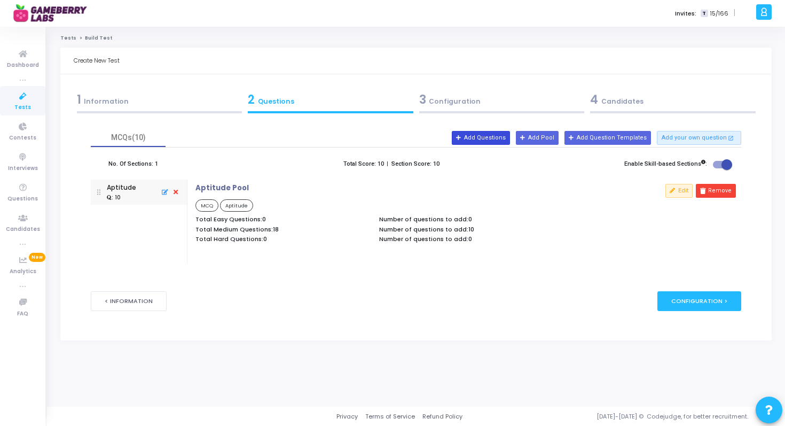
click at [489, 142] on button "Add Questions" at bounding box center [481, 138] width 58 height 14
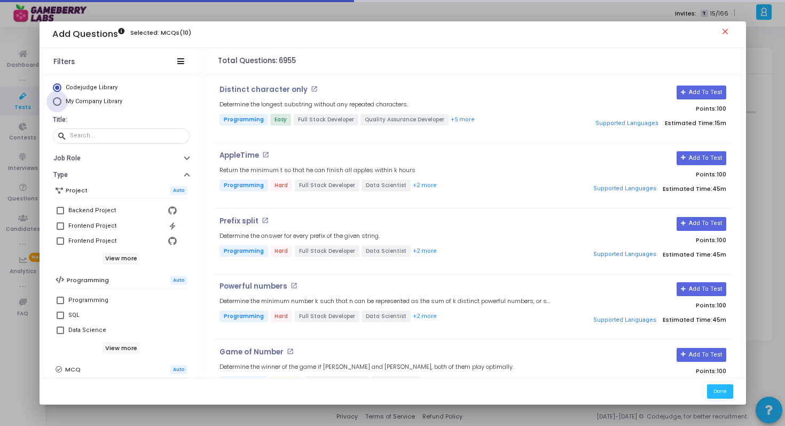
click at [61, 103] on span "My Company Library" at bounding box center [92, 101] width 63 height 9
click at [61, 103] on input "My Company Library" at bounding box center [57, 101] width 9 height 9
radio input "true"
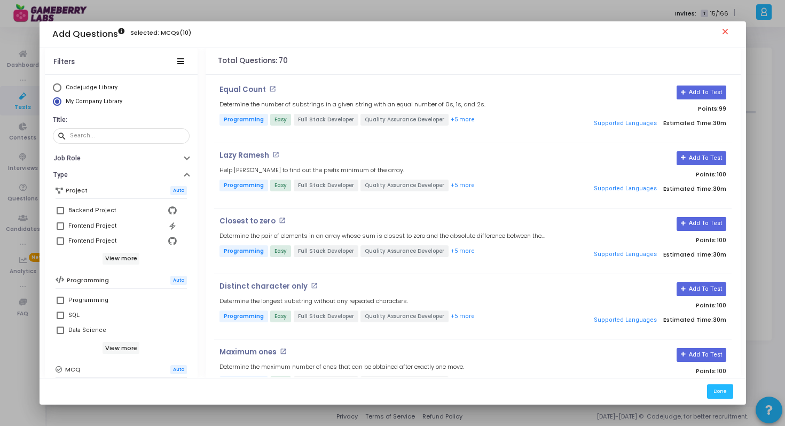
click at [724, 34] on mat-icon "close" at bounding box center [727, 33] width 13 height 13
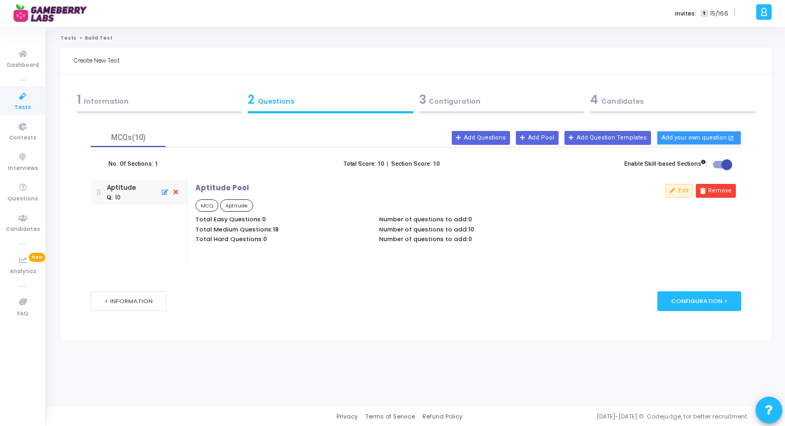
click at [678, 139] on button "Add your own question open_in_new" at bounding box center [699, 138] width 84 height 14
click at [19, 65] on span "Dashboard" at bounding box center [23, 65] width 32 height 9
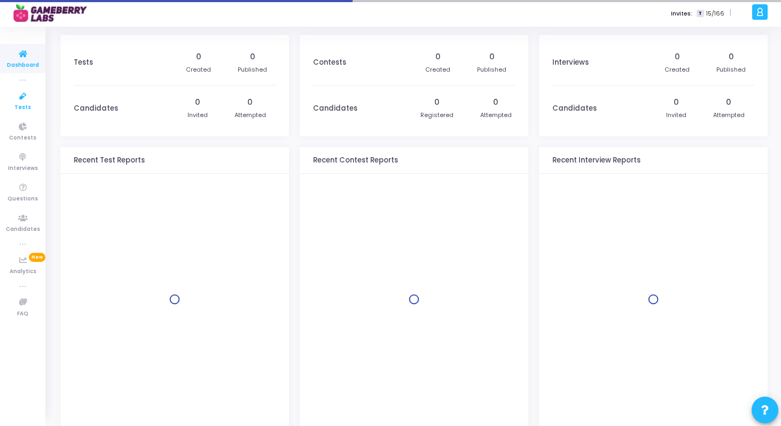
click at [25, 98] on icon at bounding box center [23, 96] width 22 height 13
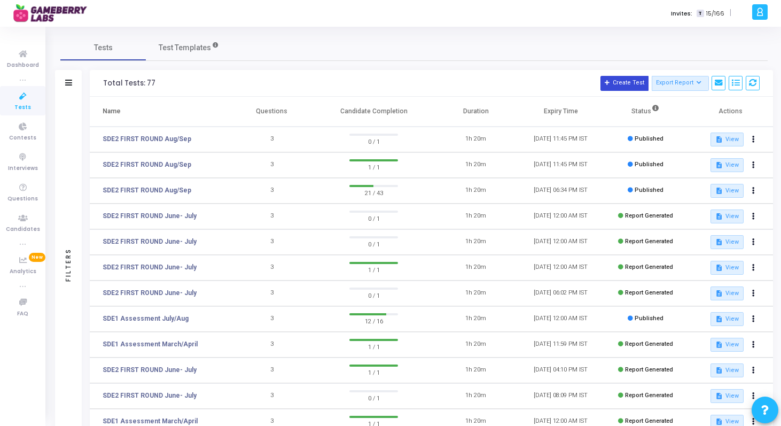
click at [628, 85] on button "Create Test" at bounding box center [624, 83] width 48 height 15
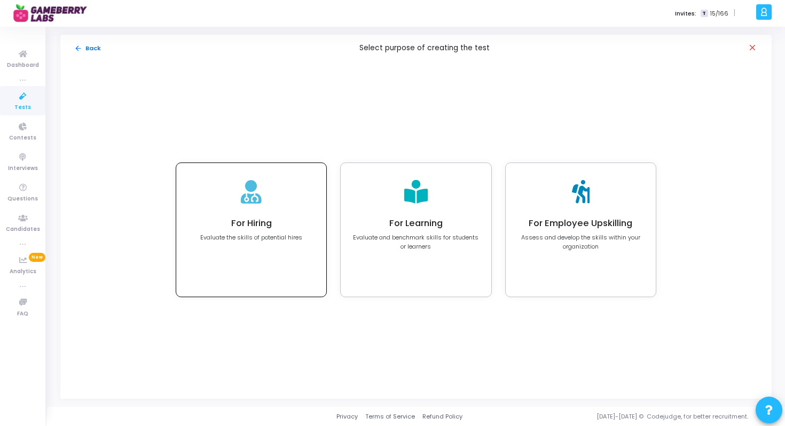
click at [239, 208] on div "For Hiring Evaluate the skills of potential hires" at bounding box center [251, 230] width 150 height 134
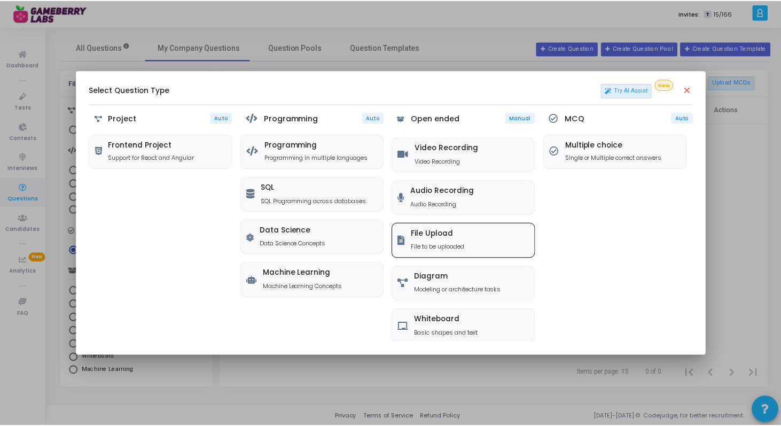
scroll to position [84, 0]
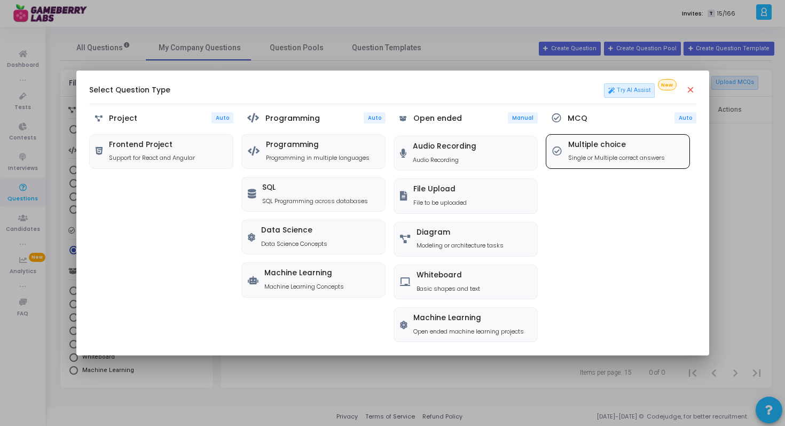
click at [583, 157] on p "Single or Multiple correct answers" at bounding box center [616, 157] width 97 height 9
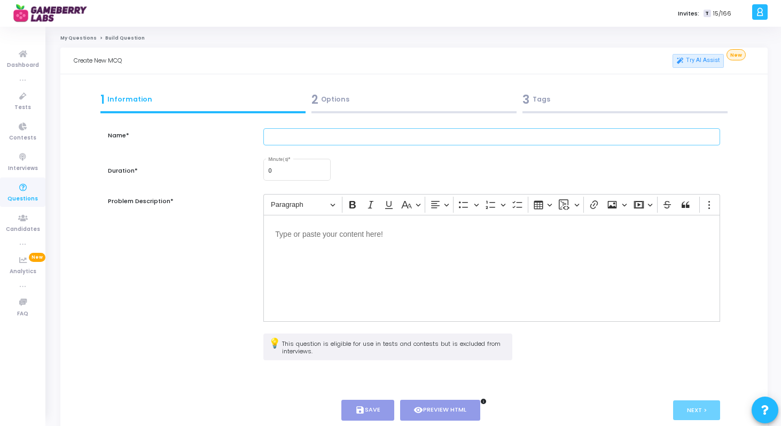
click at [333, 137] on input "text" at bounding box center [491, 137] width 457 height 18
click at [347, 99] on div "2 Options" at bounding box center [413, 100] width 205 height 18
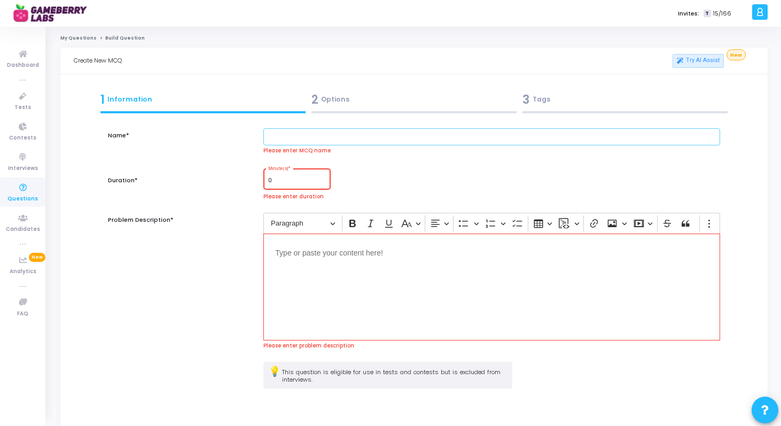
click at [345, 143] on input "text" at bounding box center [491, 137] width 457 height 18
click at [26, 59] on icon at bounding box center [23, 54] width 22 height 13
